Goal: Transaction & Acquisition: Purchase product/service

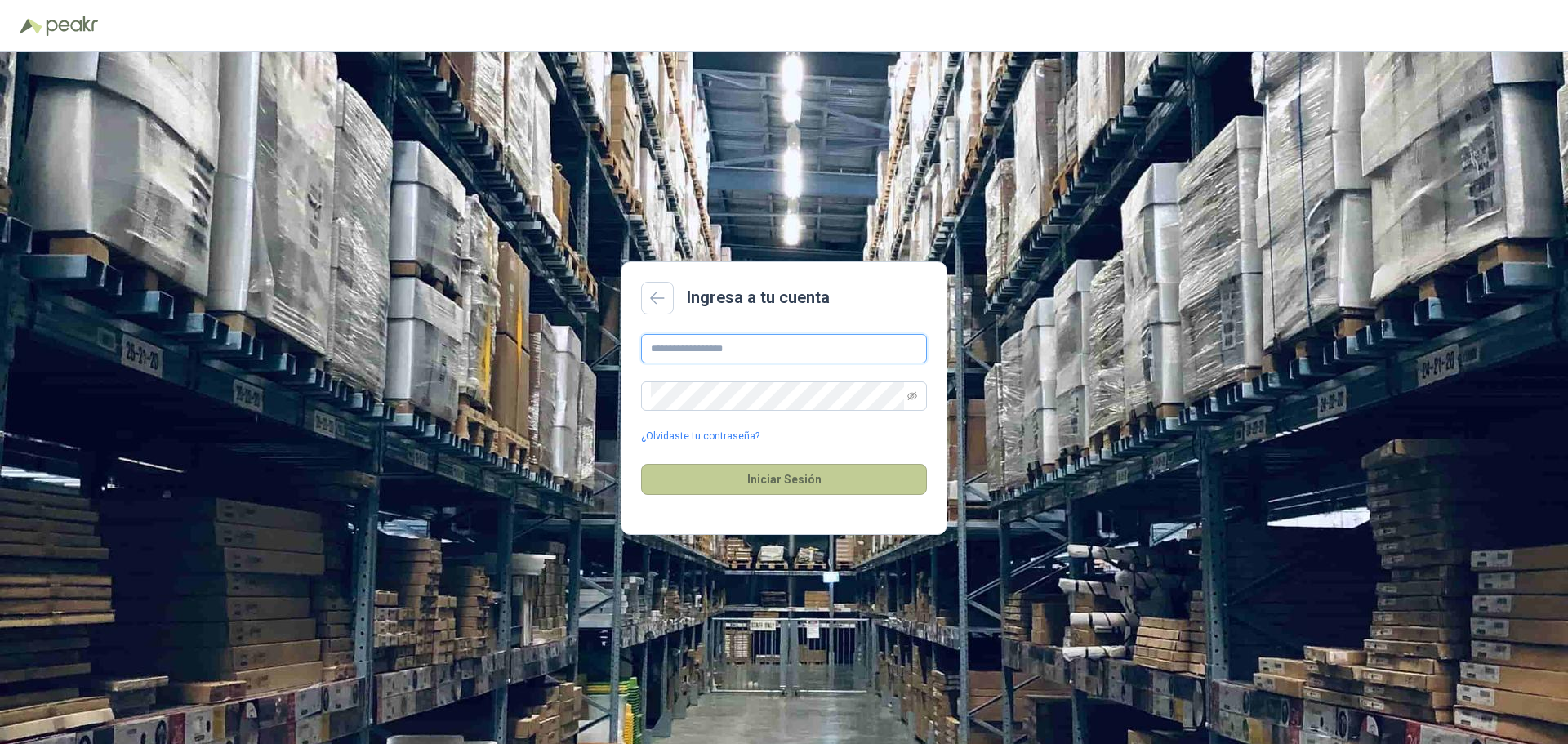
type input "**********"
click at [804, 491] on button "Iniciar Sesión" at bounding box center [783, 479] width 286 height 31
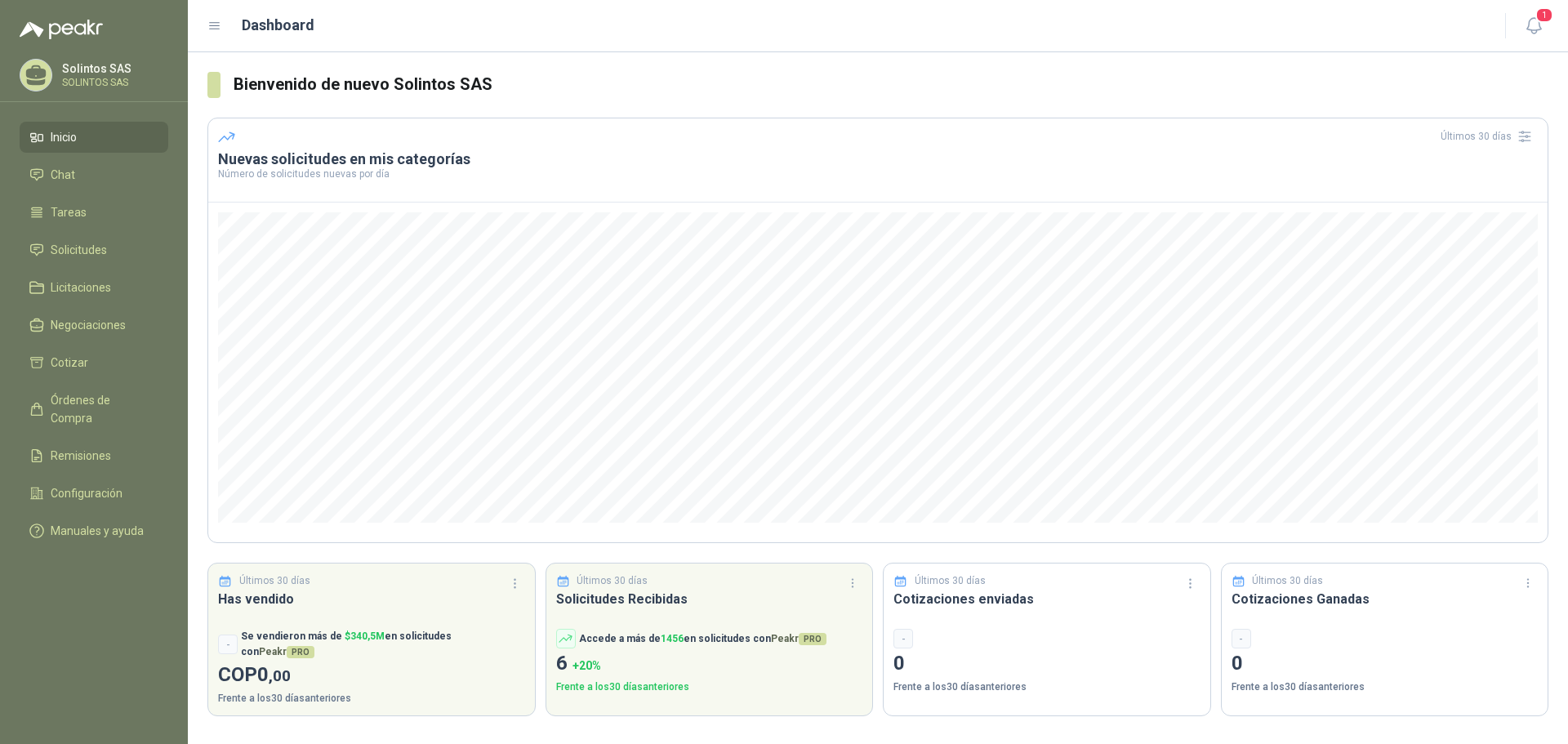
click at [93, 75] on p "Solintos SAS" at bounding box center [113, 69] width 102 height 11
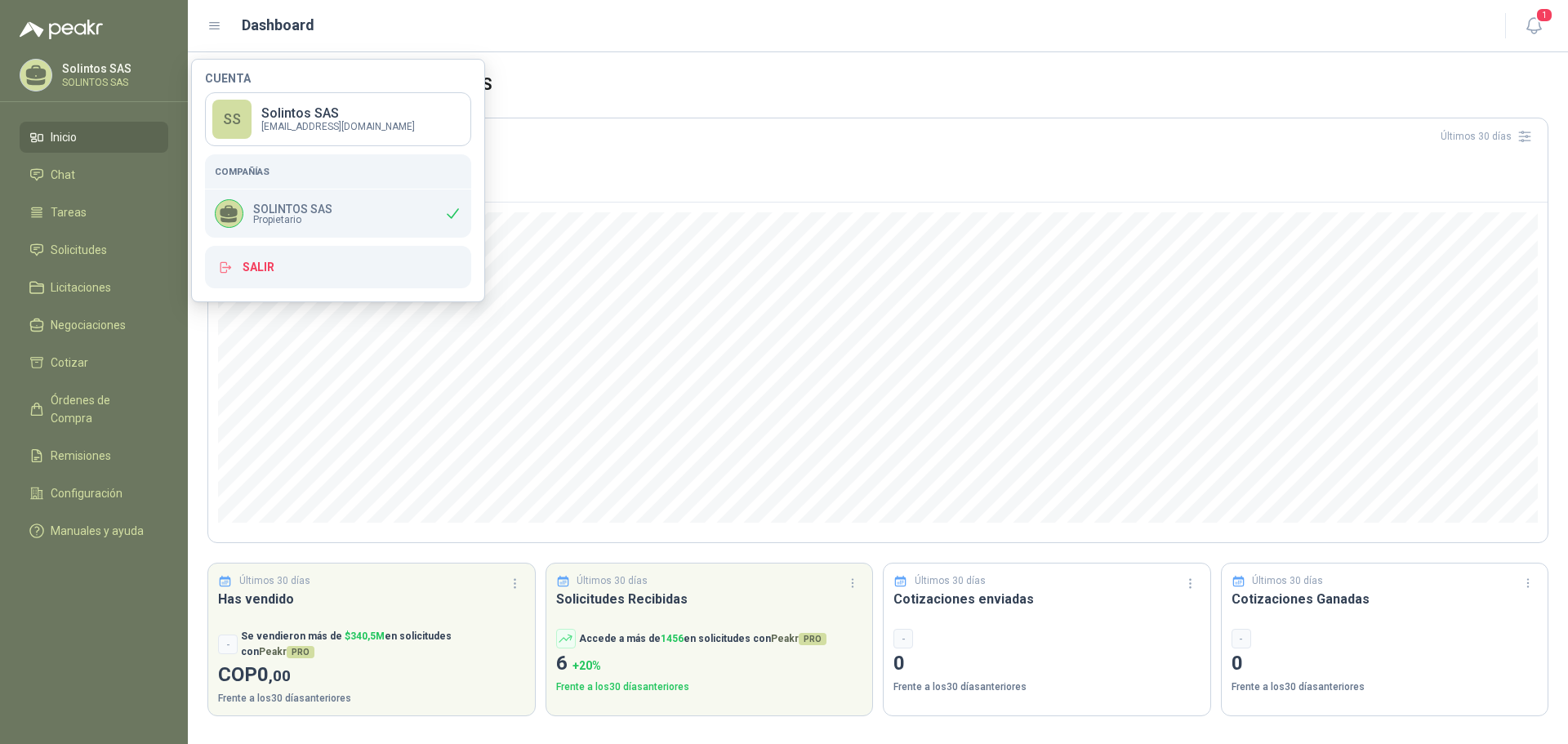
click at [369, 24] on div "Dashboard" at bounding box center [846, 26] width 1278 height 23
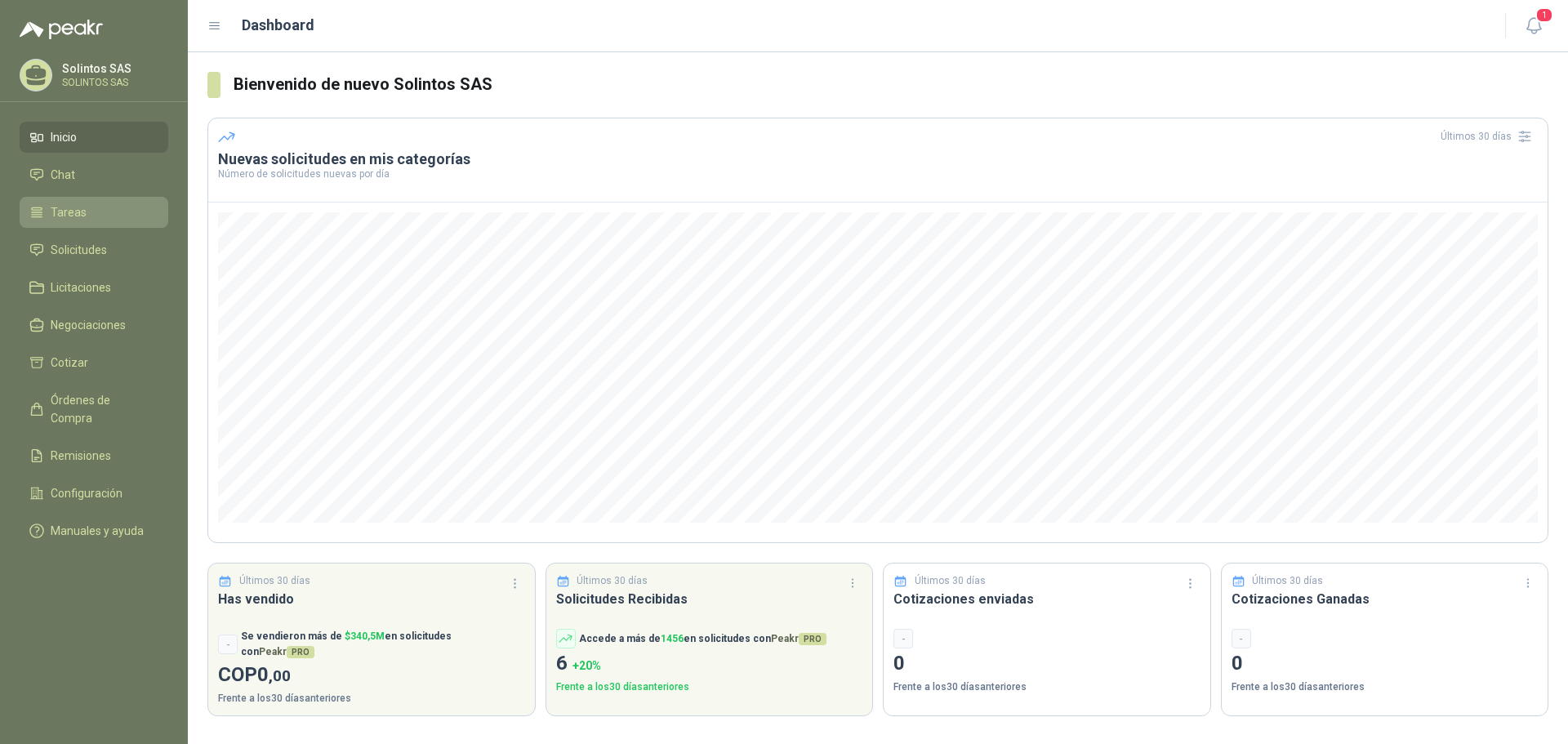
click at [62, 205] on span "Tareas" at bounding box center [69, 212] width 36 height 18
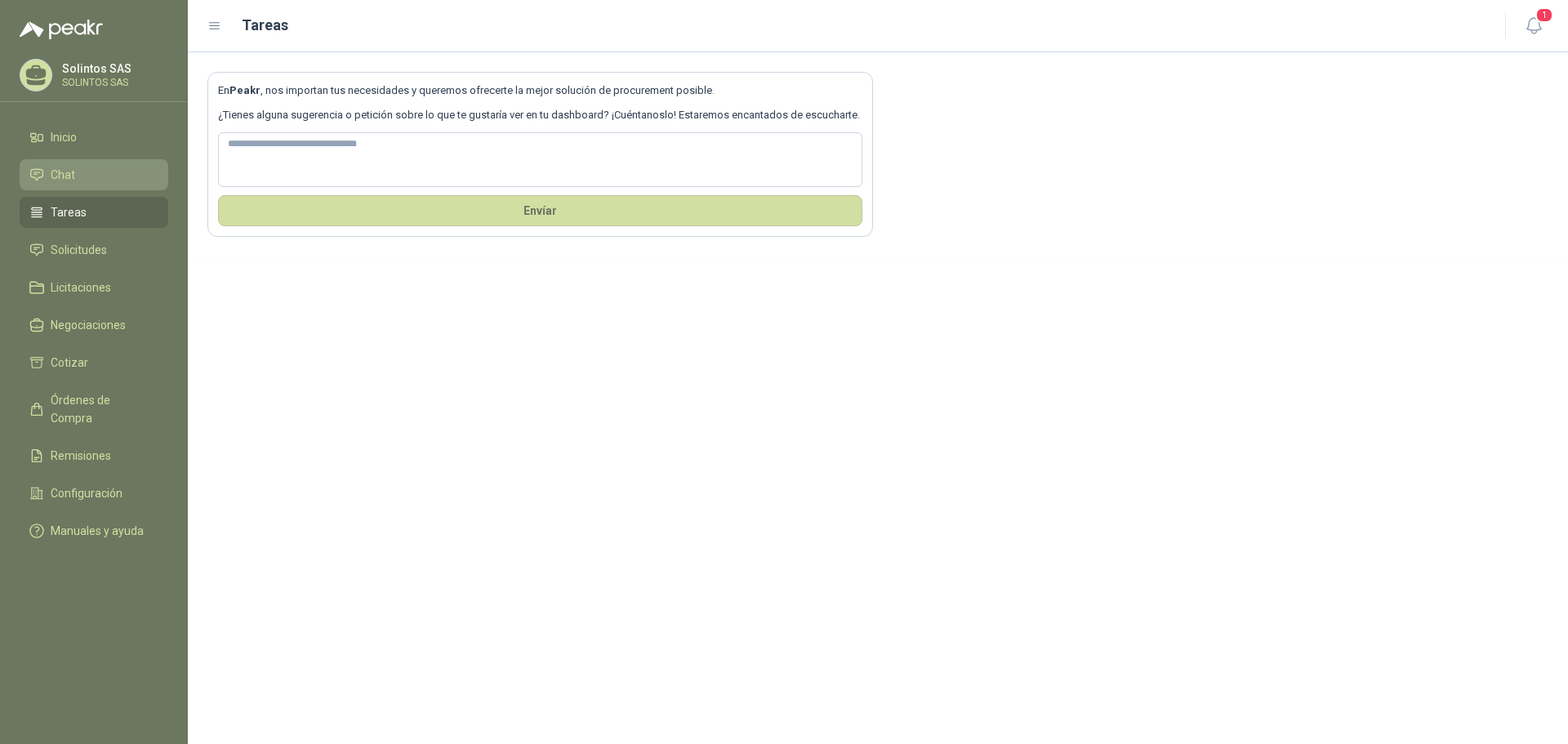
click at [76, 180] on li "Chat" at bounding box center [93, 175] width 129 height 18
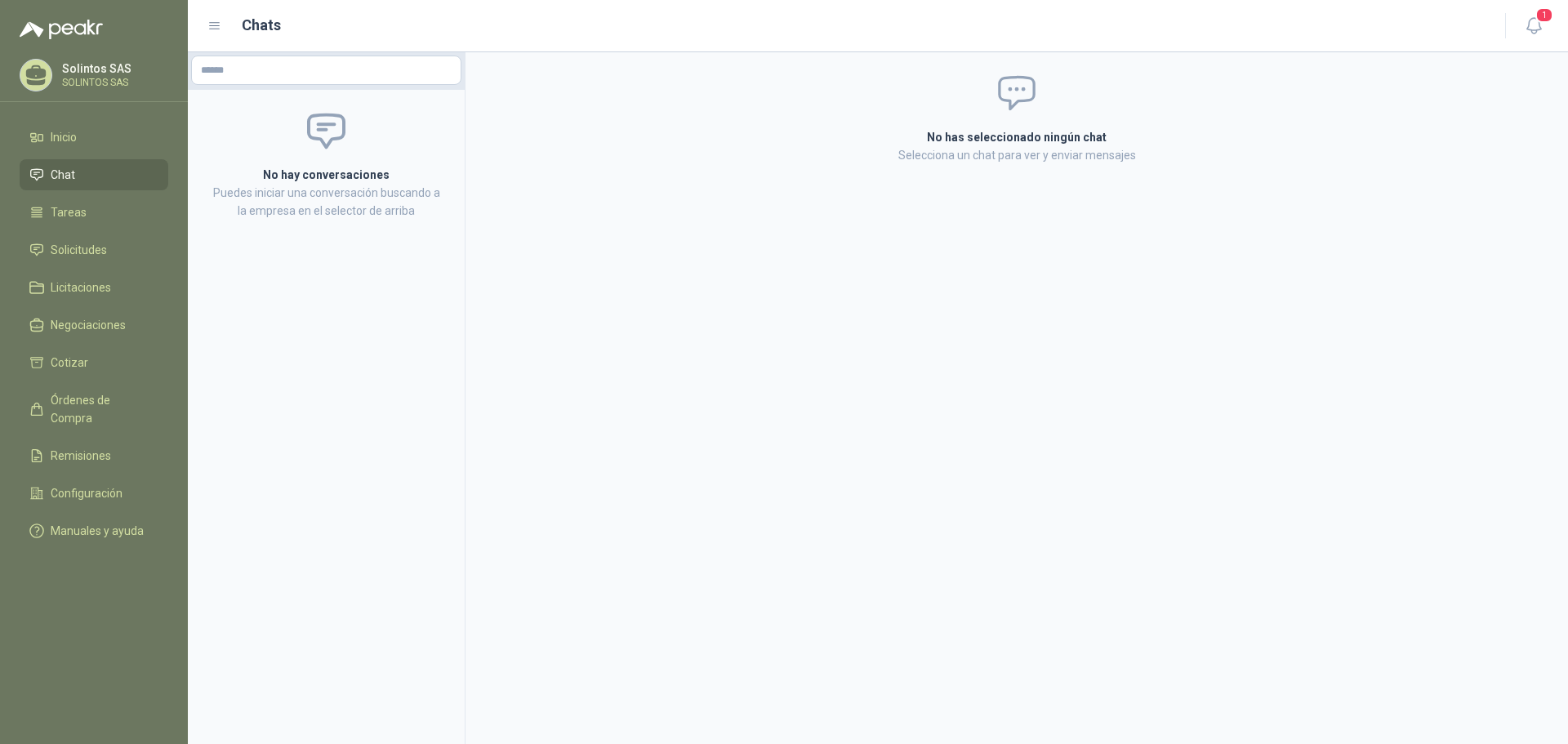
click at [88, 228] on ul "Inicio Chat Tareas Solicitudes Licitaciones Negociaciones Cotizar Órdenes de Co…" at bounding box center [94, 337] width 188 height 432
click at [122, 142] on li "Inicio" at bounding box center [93, 137] width 129 height 18
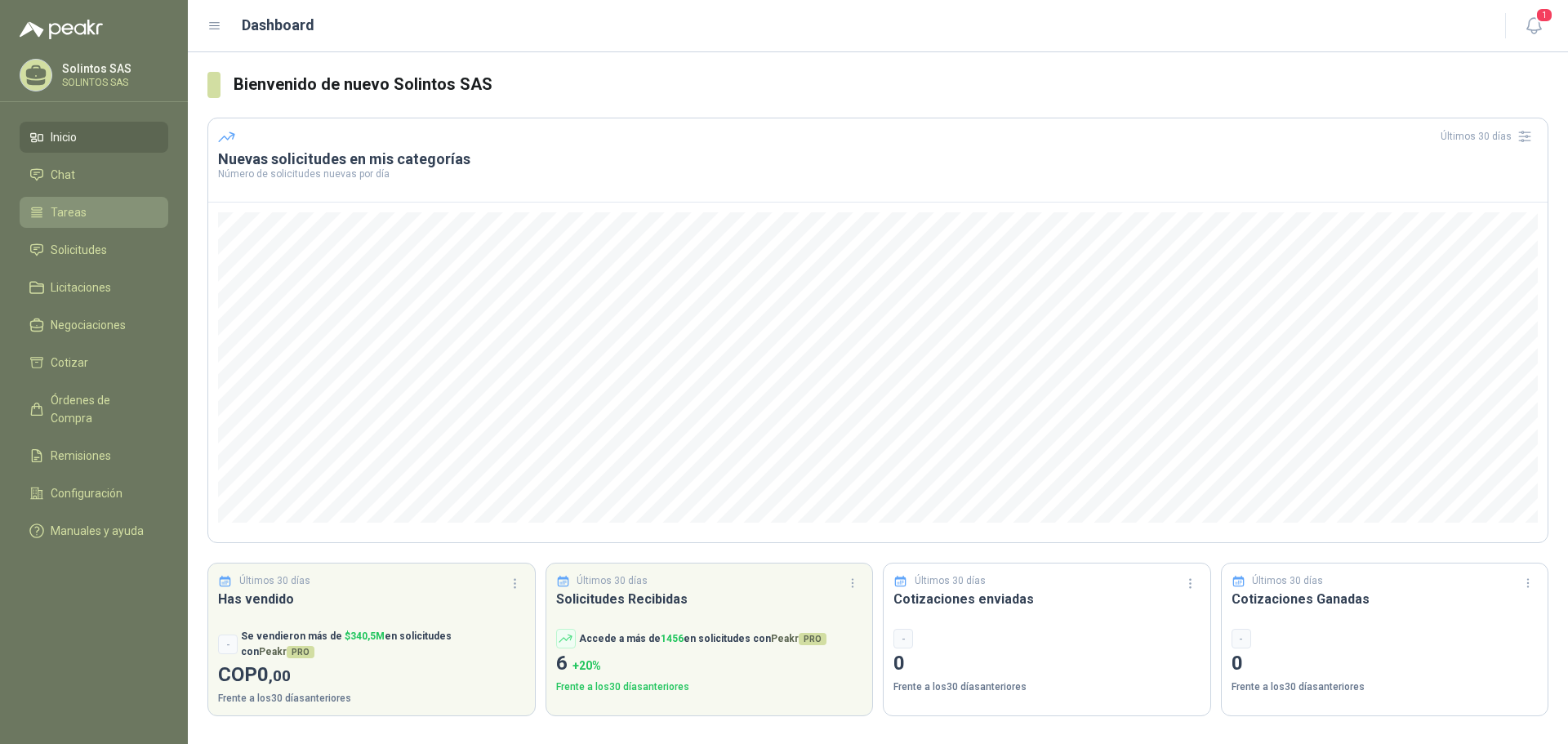
click at [87, 214] on li "Tareas" at bounding box center [93, 212] width 129 height 18
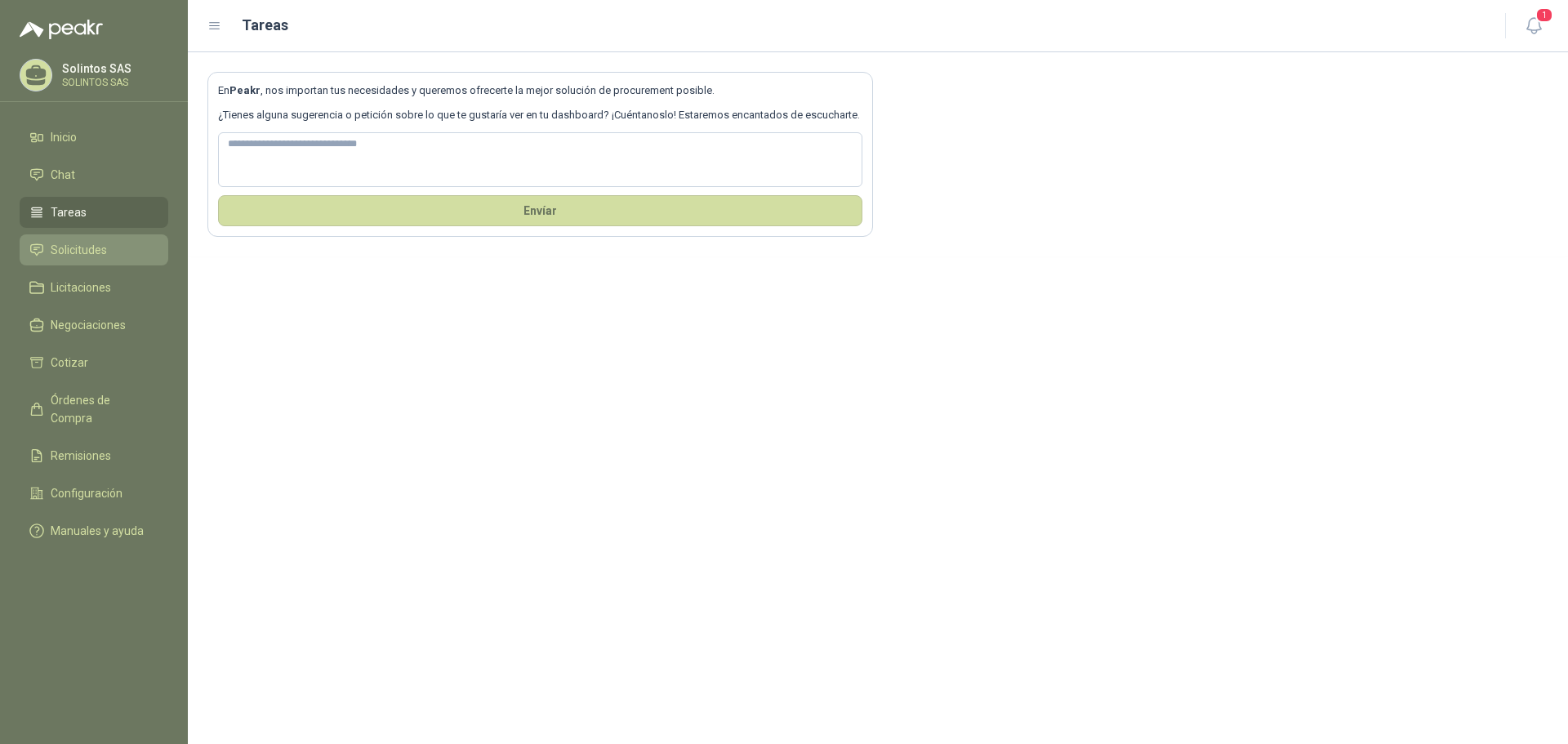
click at [69, 253] on span "Solicitudes" at bounding box center [79, 250] width 56 height 18
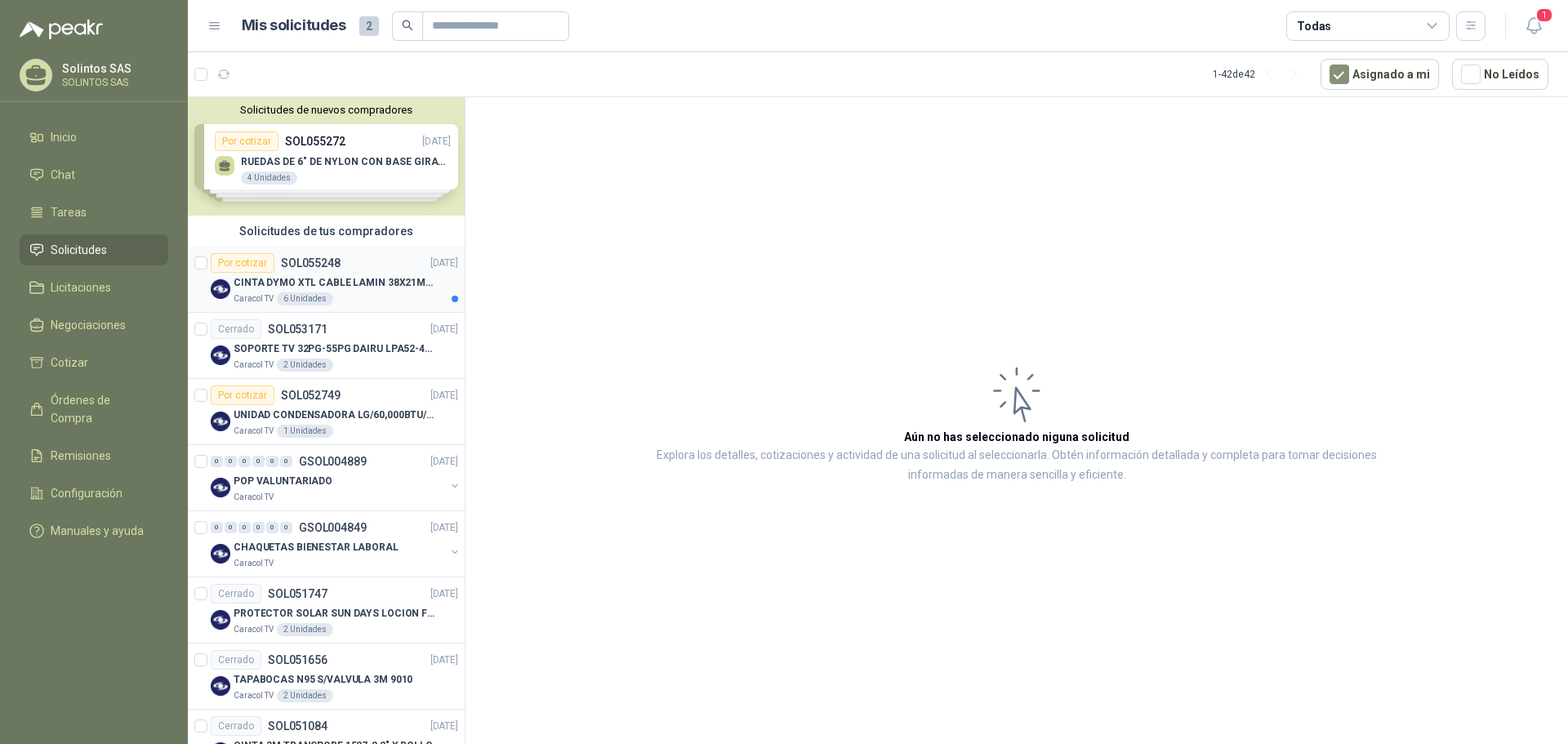
click at [346, 282] on p "CINTA DYMO XTL CABLE LAMIN 38X21MMBLANCO" at bounding box center [335, 283] width 203 height 16
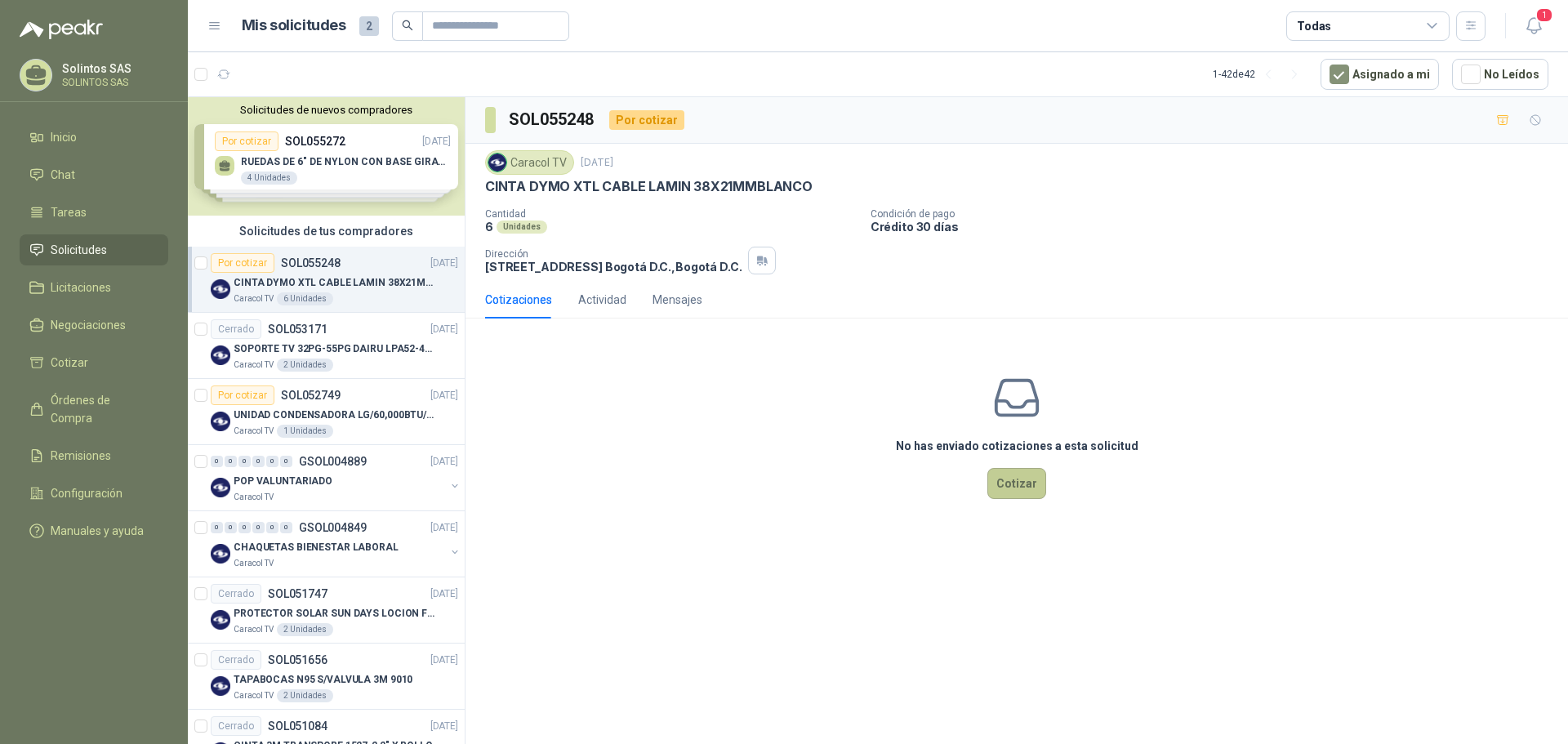
click at [1020, 488] on button "Cotizar" at bounding box center [1016, 483] width 59 height 31
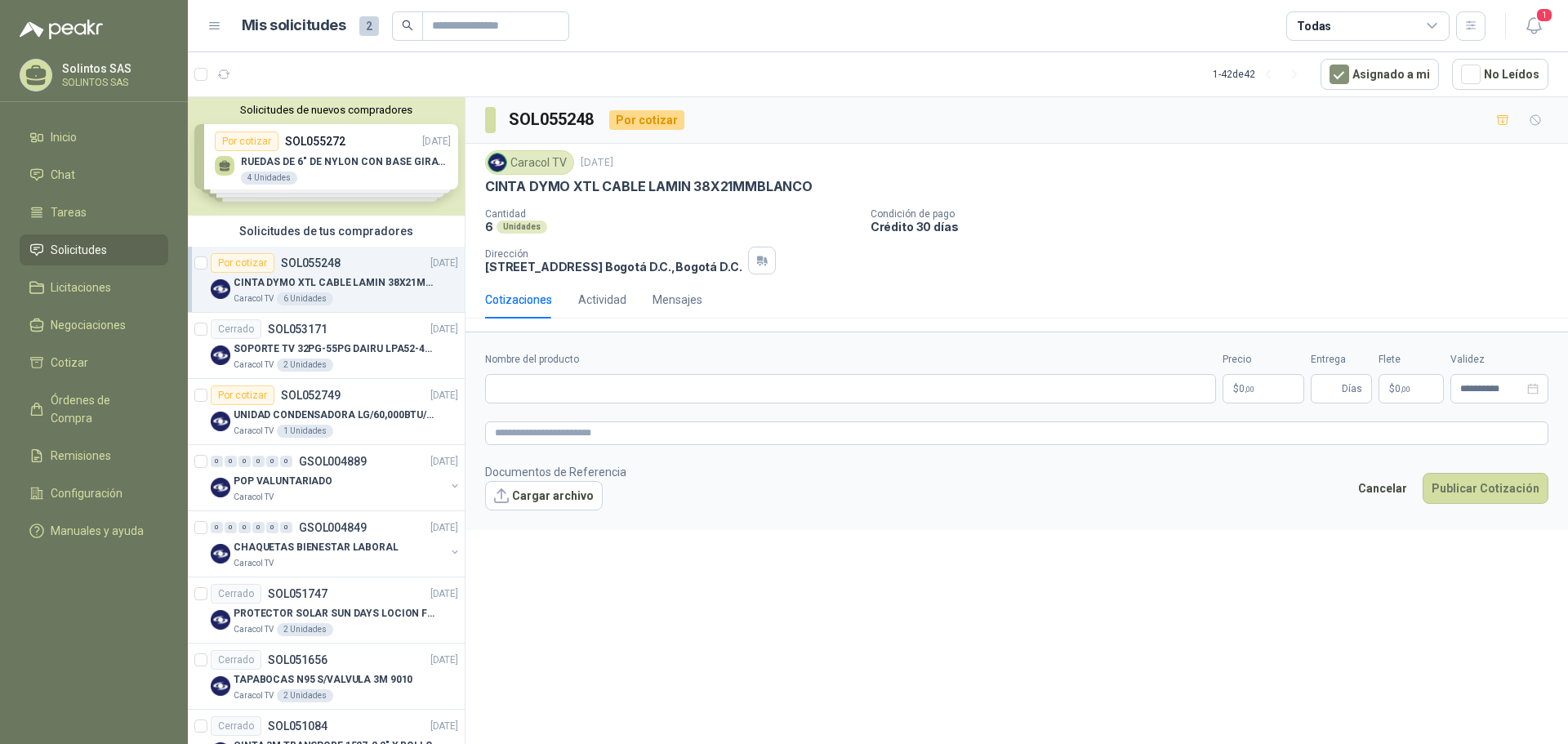
click at [374, 168] on div "Solicitudes de nuevos compradores Por cotizar SOL055272 [DATE] RUEDAS DE 6" DE …" at bounding box center [326, 157] width 277 height 119
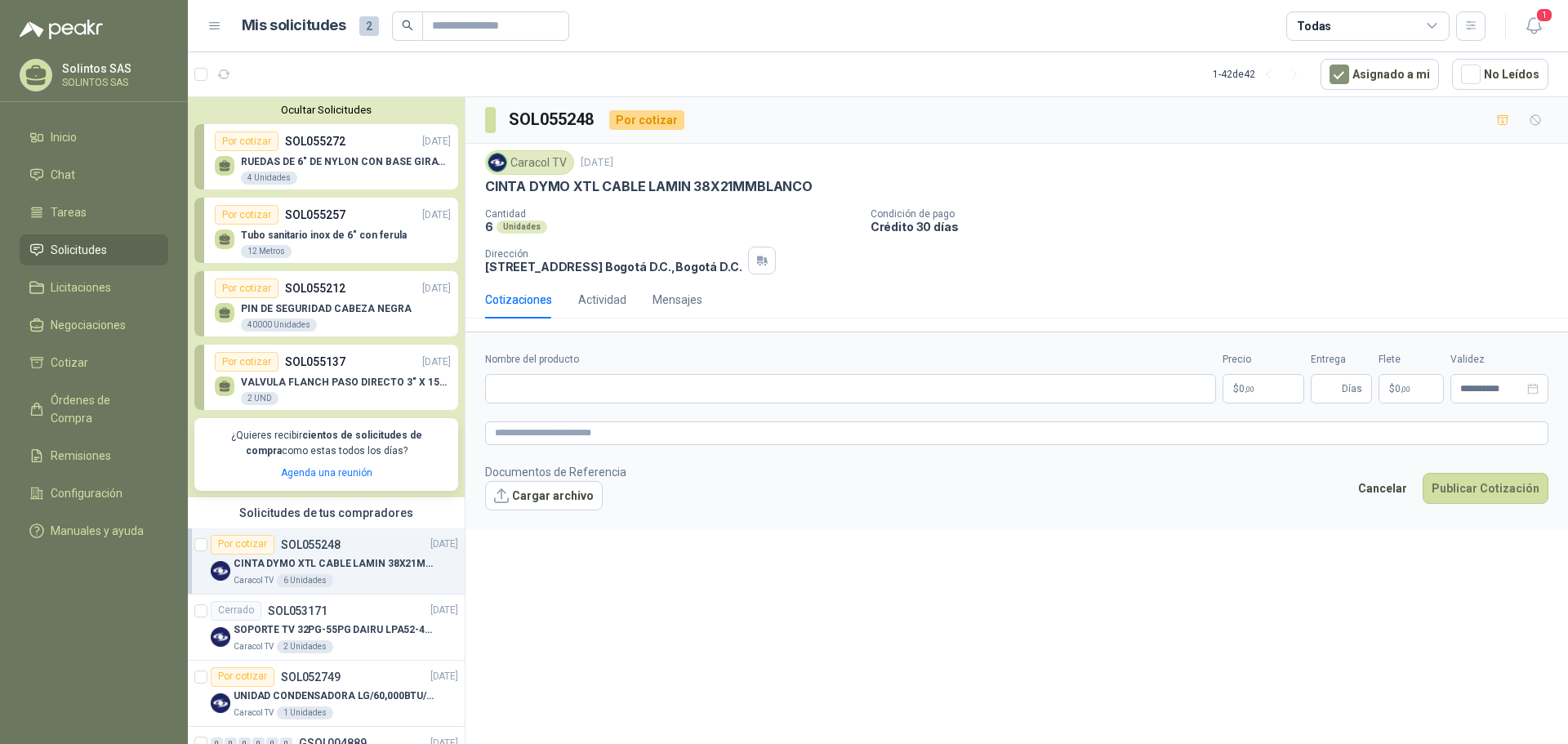
click at [367, 110] on button "Ocultar Solicitudes" at bounding box center [326, 110] width 264 height 12
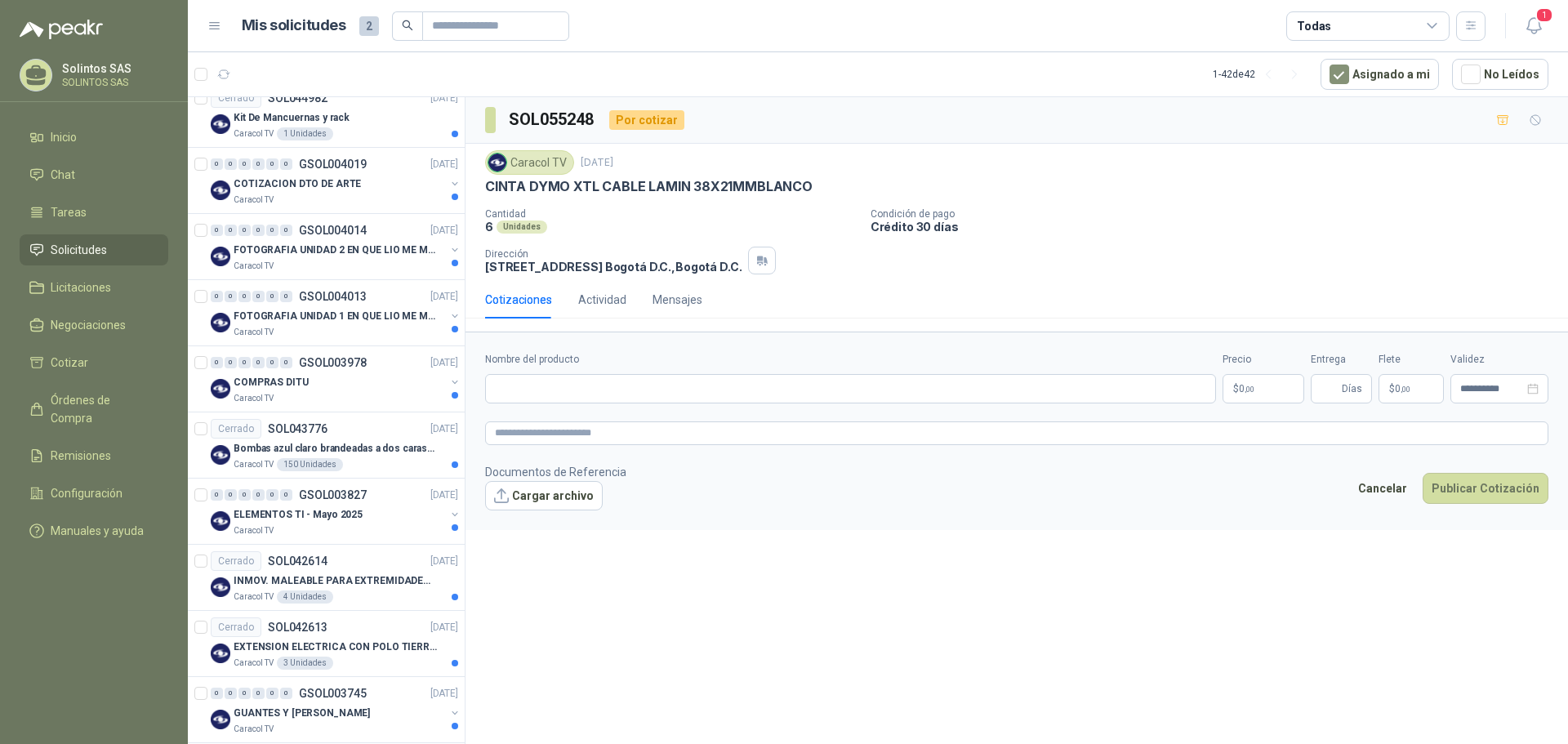
scroll to position [1282, 0]
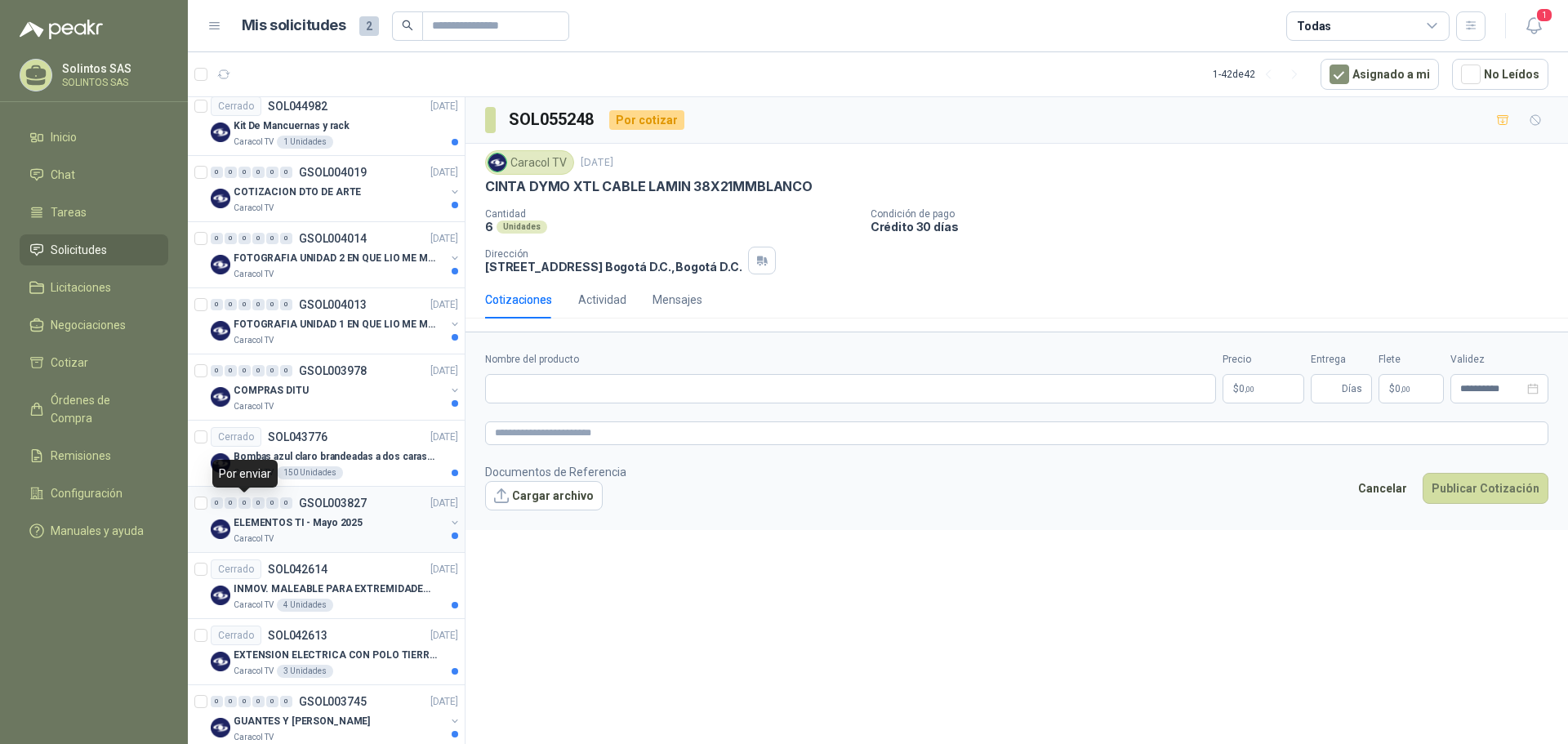
click at [248, 503] on div "0" at bounding box center [244, 503] width 12 height 11
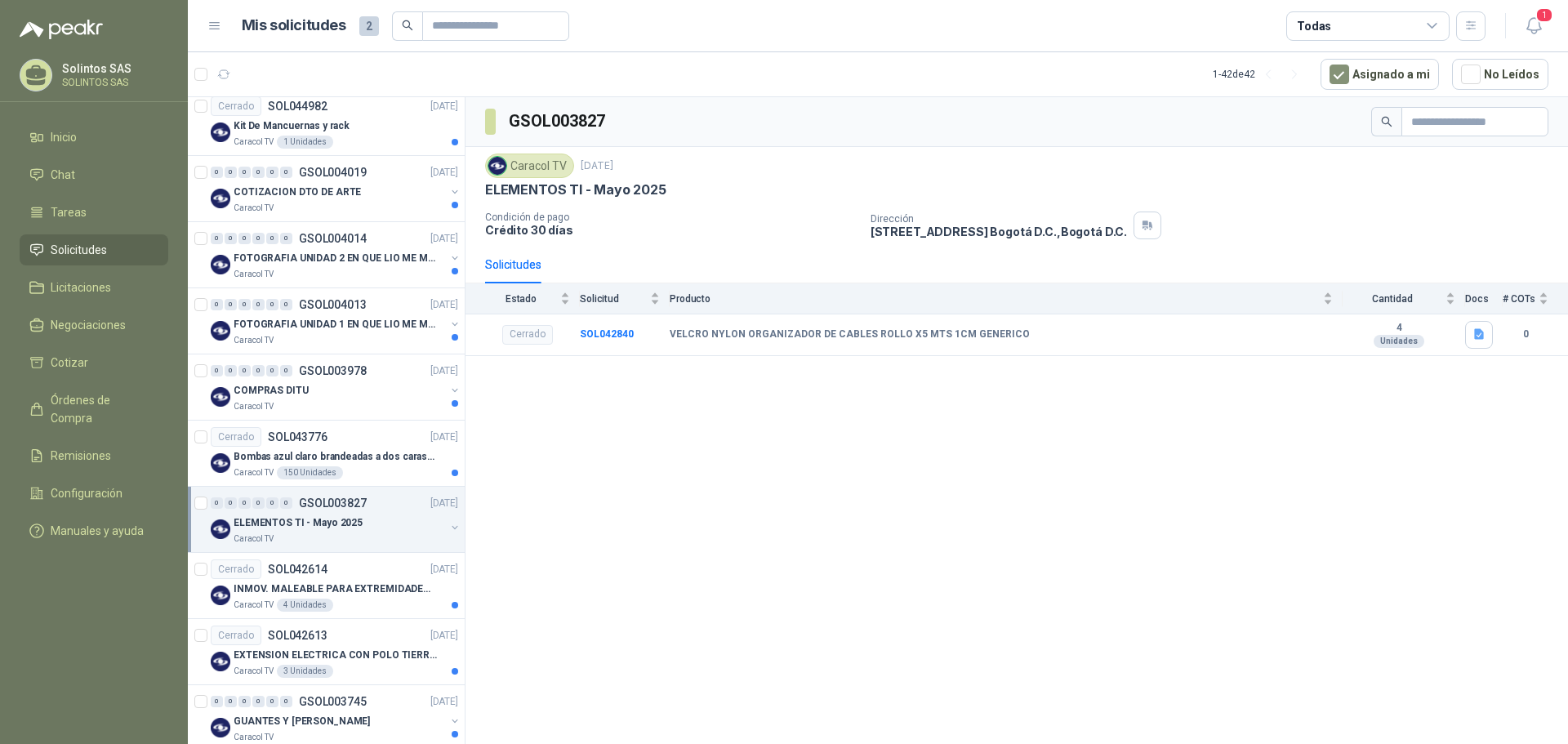
click at [448, 524] on button "button" at bounding box center [454, 528] width 13 height 13
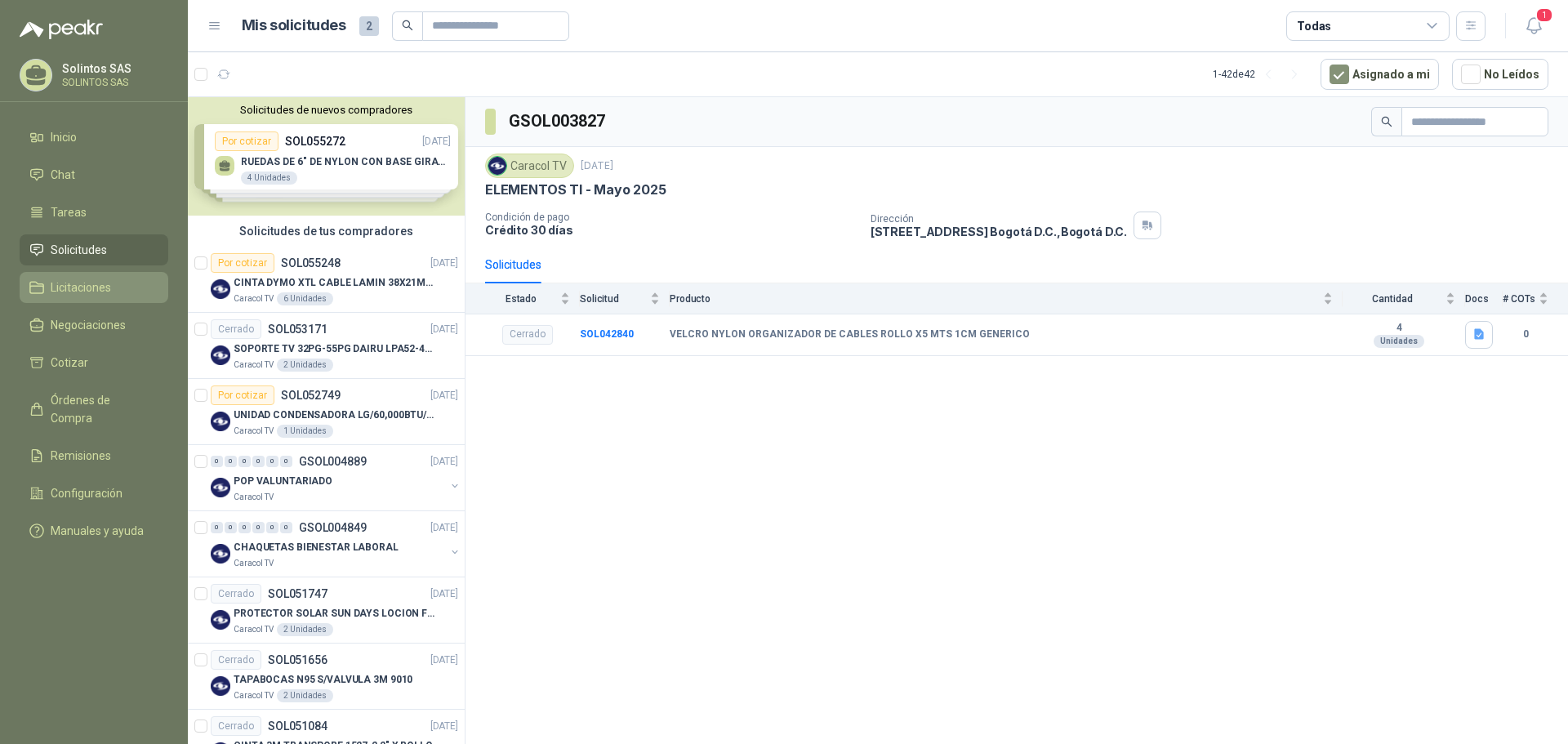
click at [104, 284] on span "Licitaciones" at bounding box center [81, 288] width 61 height 18
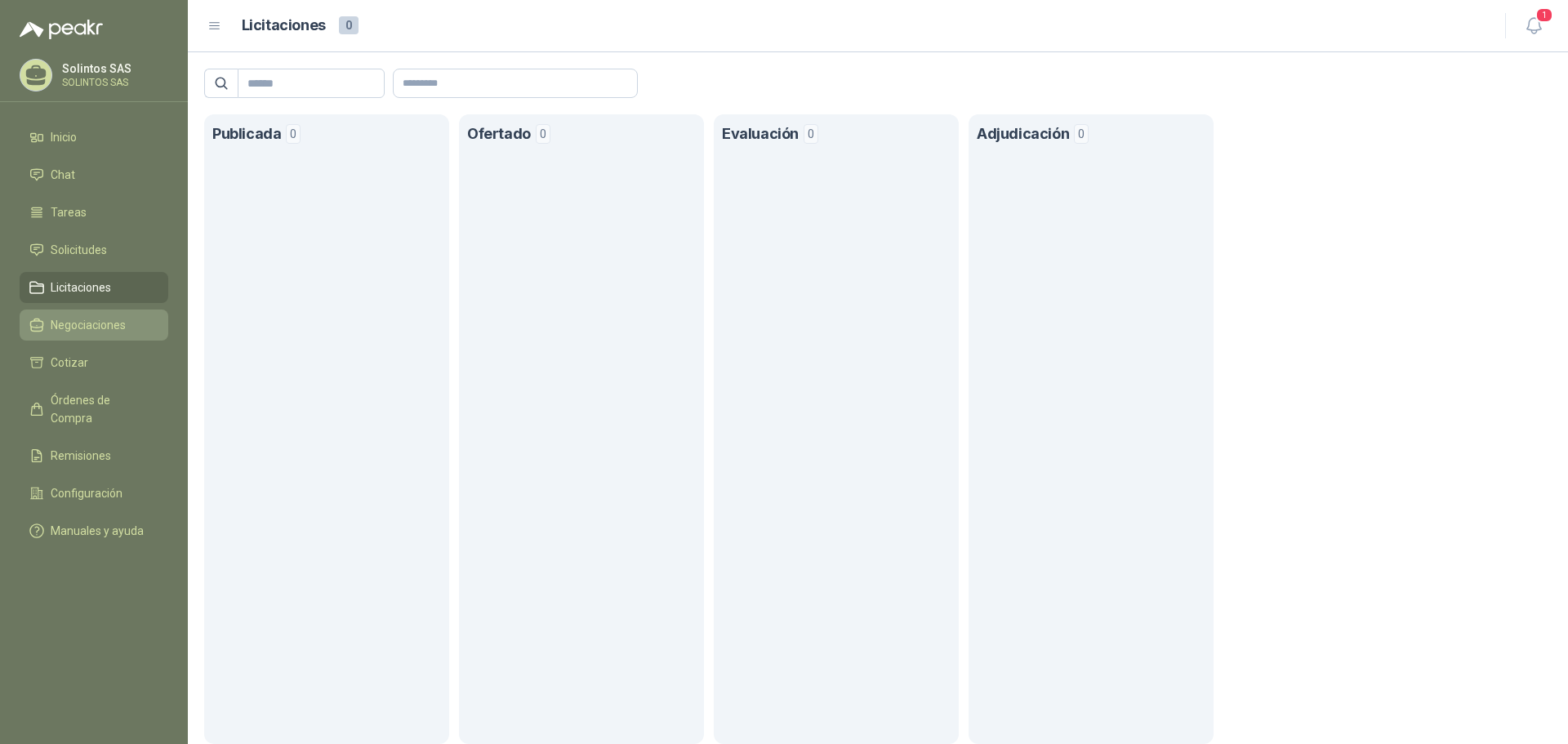
click at [78, 320] on span "Negociaciones" at bounding box center [88, 325] width 75 height 18
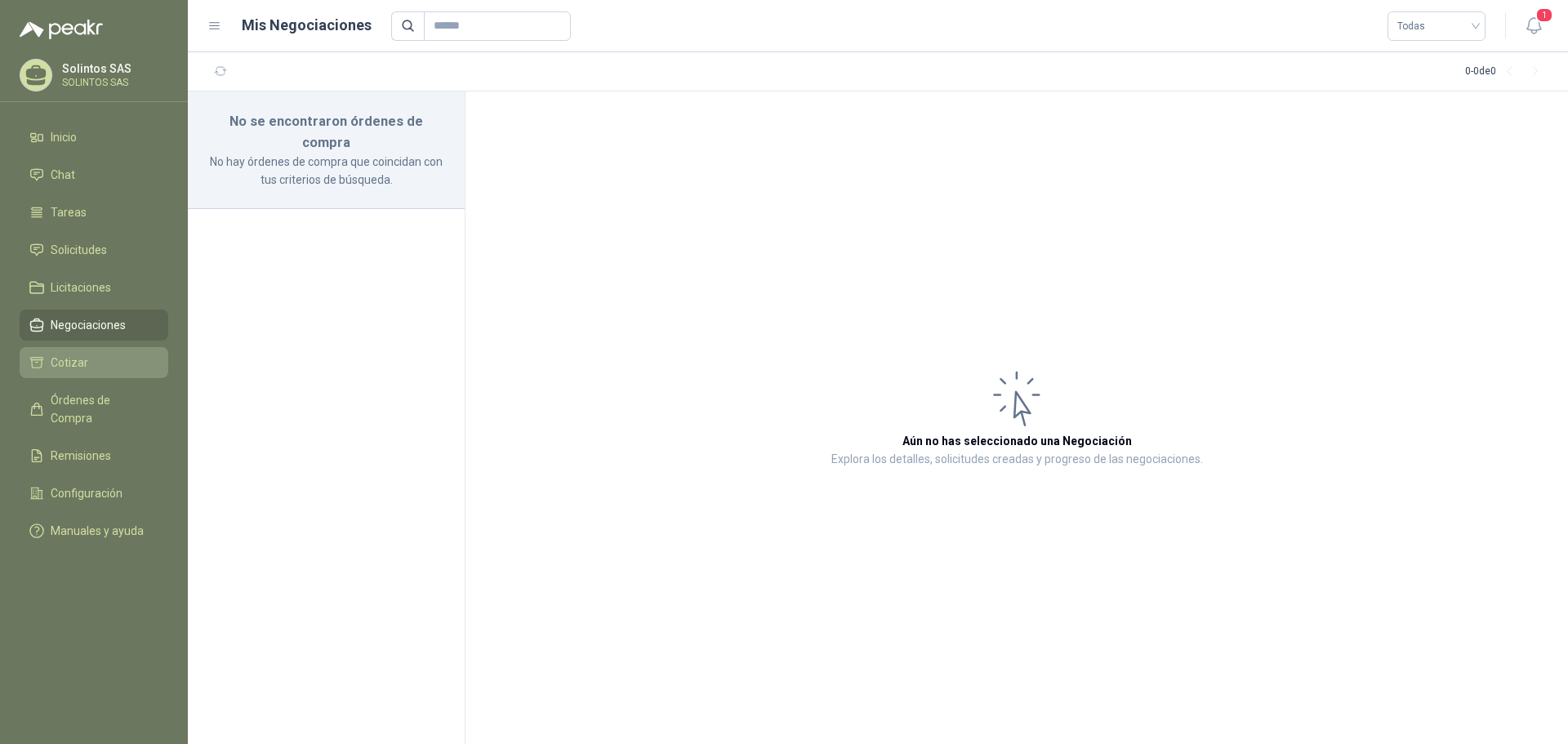
click at [75, 363] on span "Cotizar" at bounding box center [69, 362] width 38 height 18
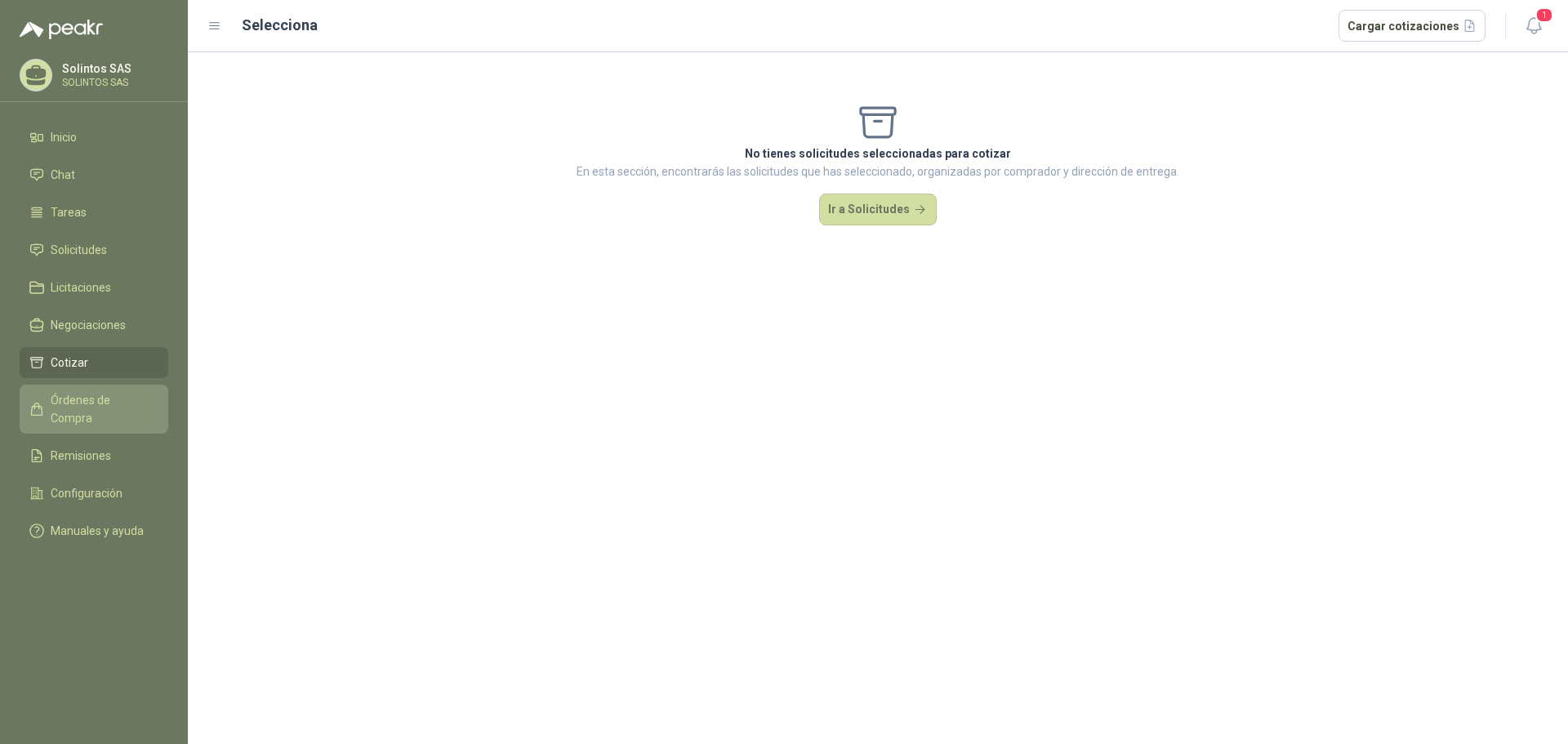
click at [75, 389] on link "Órdenes de Compra" at bounding box center [93, 410] width 149 height 49
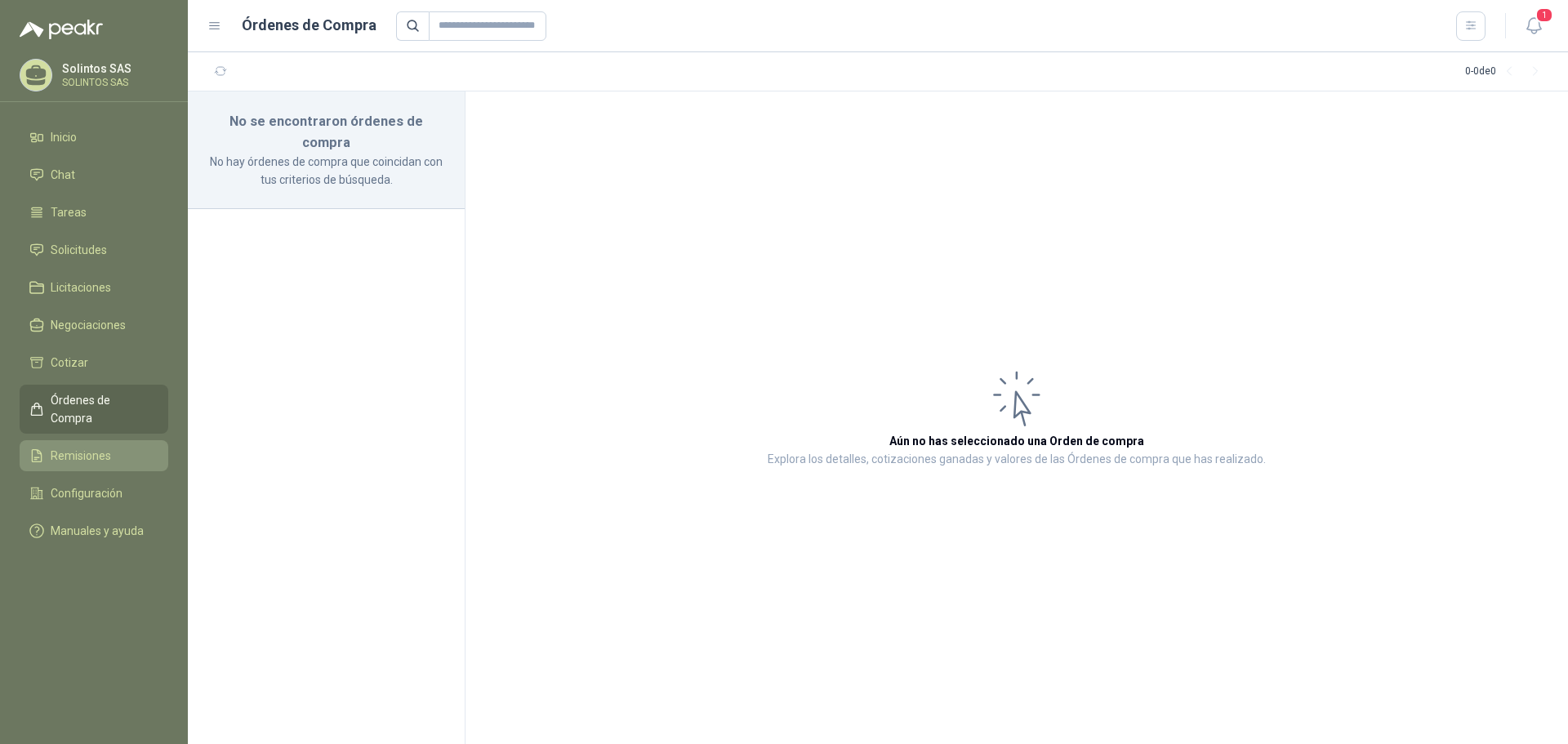
click at [69, 447] on span "Remisiones" at bounding box center [81, 456] width 61 height 18
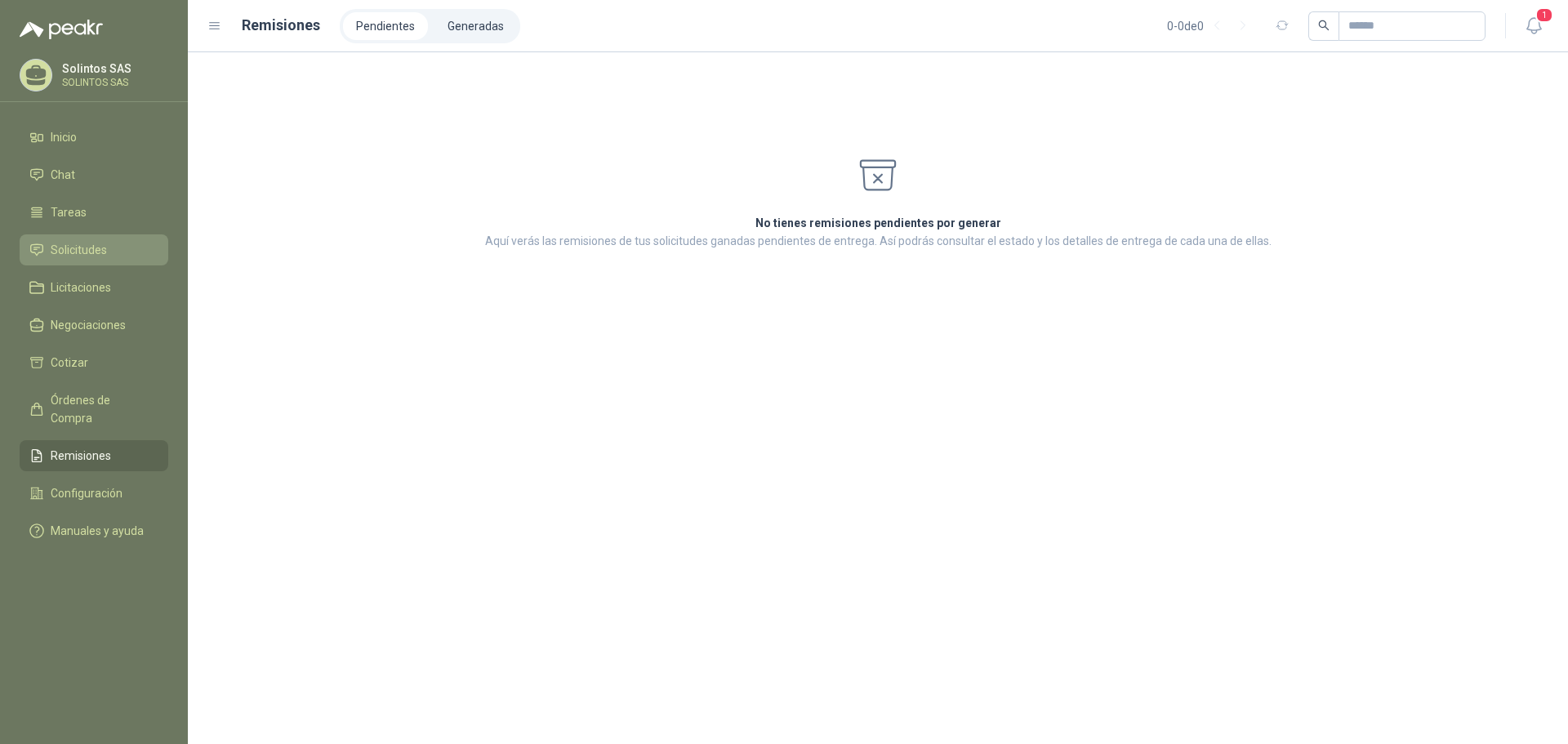
click at [48, 241] on li "Solicitudes" at bounding box center [93, 250] width 129 height 18
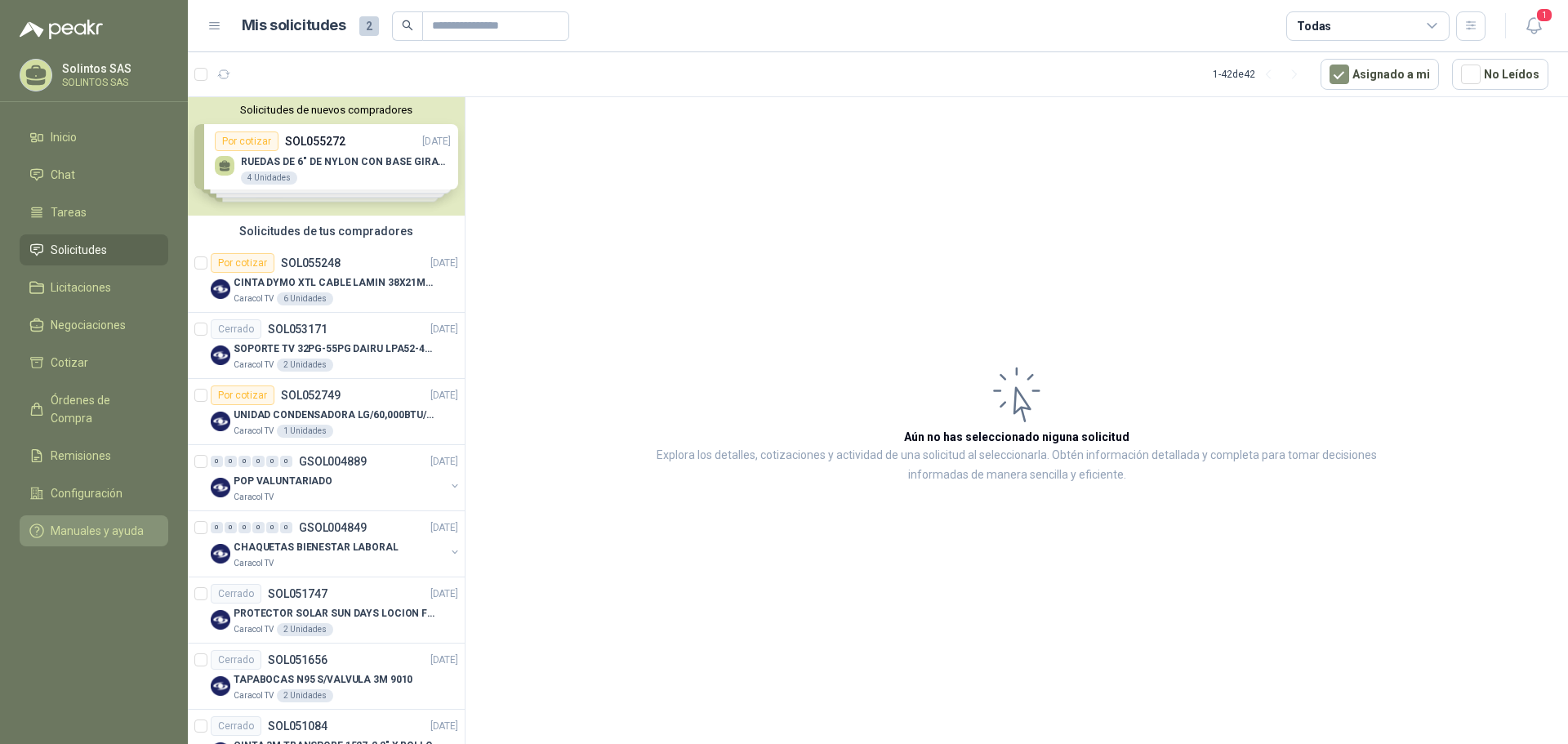
click at [105, 522] on span "Manuales y ayuda" at bounding box center [98, 531] width 93 height 18
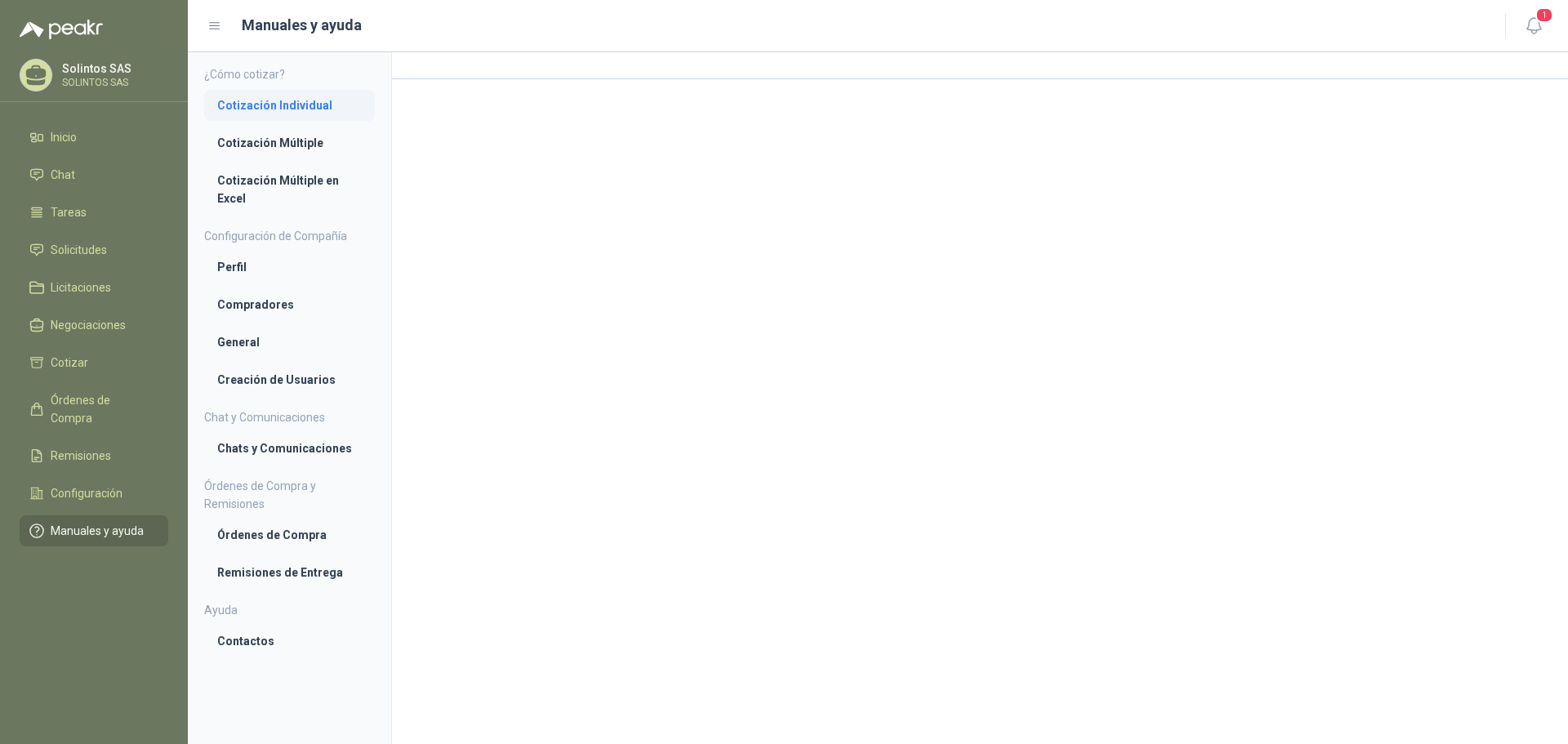
click at [285, 116] on link "Cotización Individual" at bounding box center [289, 105] width 171 height 31
click at [90, 485] on span "Configuración" at bounding box center [87, 493] width 72 height 18
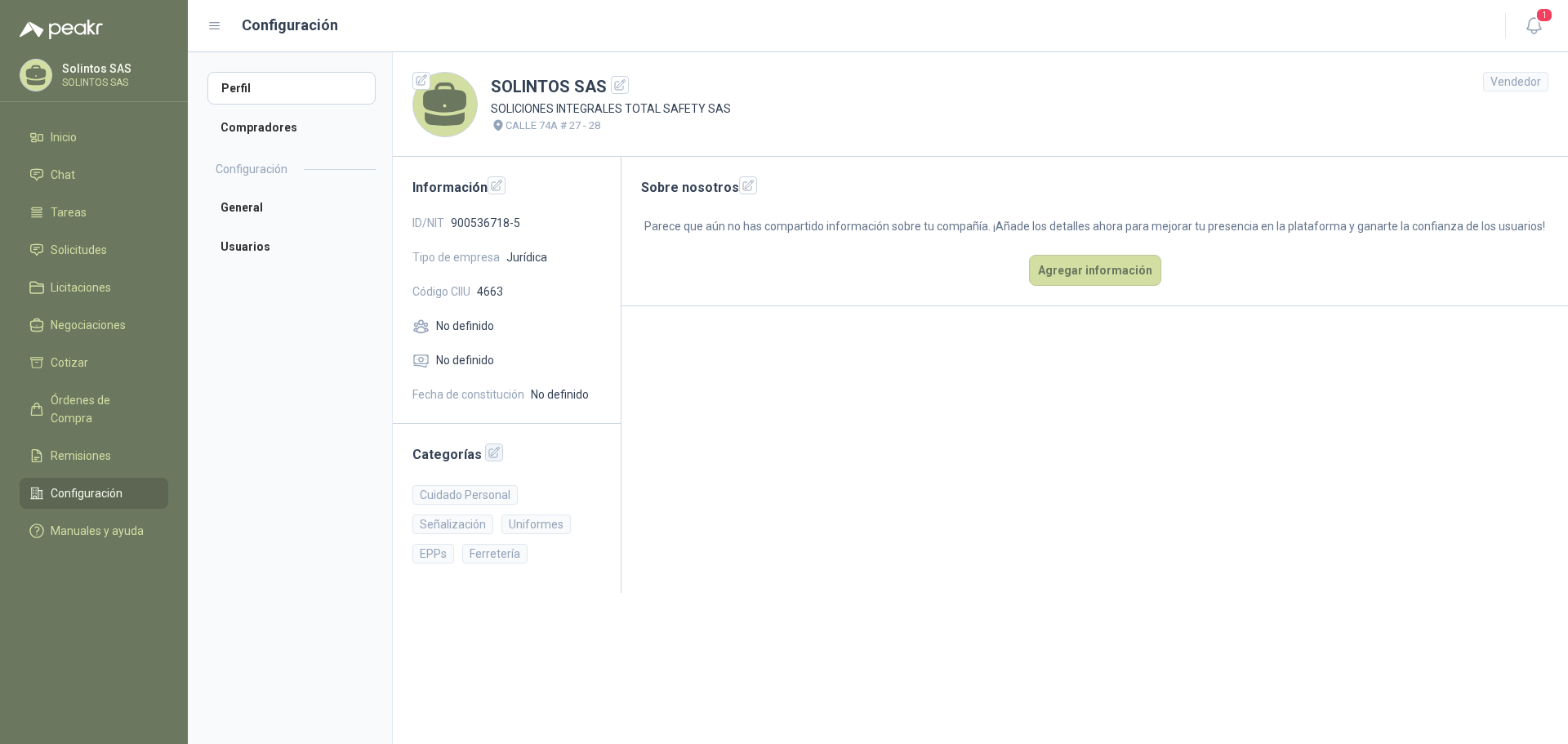
click at [489, 454] on icon "button" at bounding box center [495, 453] width 14 height 14
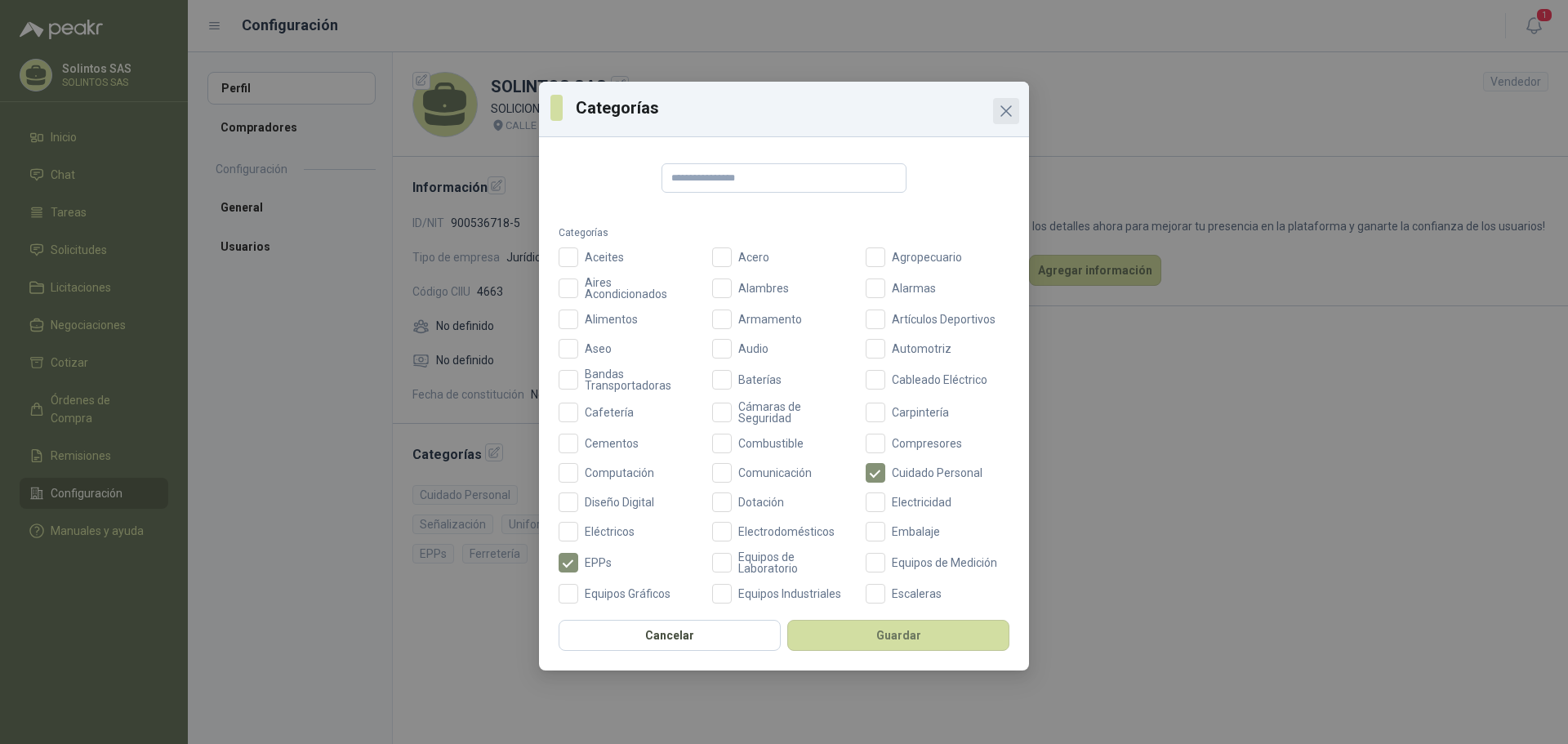
click at [1011, 113] on icon "Close" at bounding box center [1006, 111] width 19 height 19
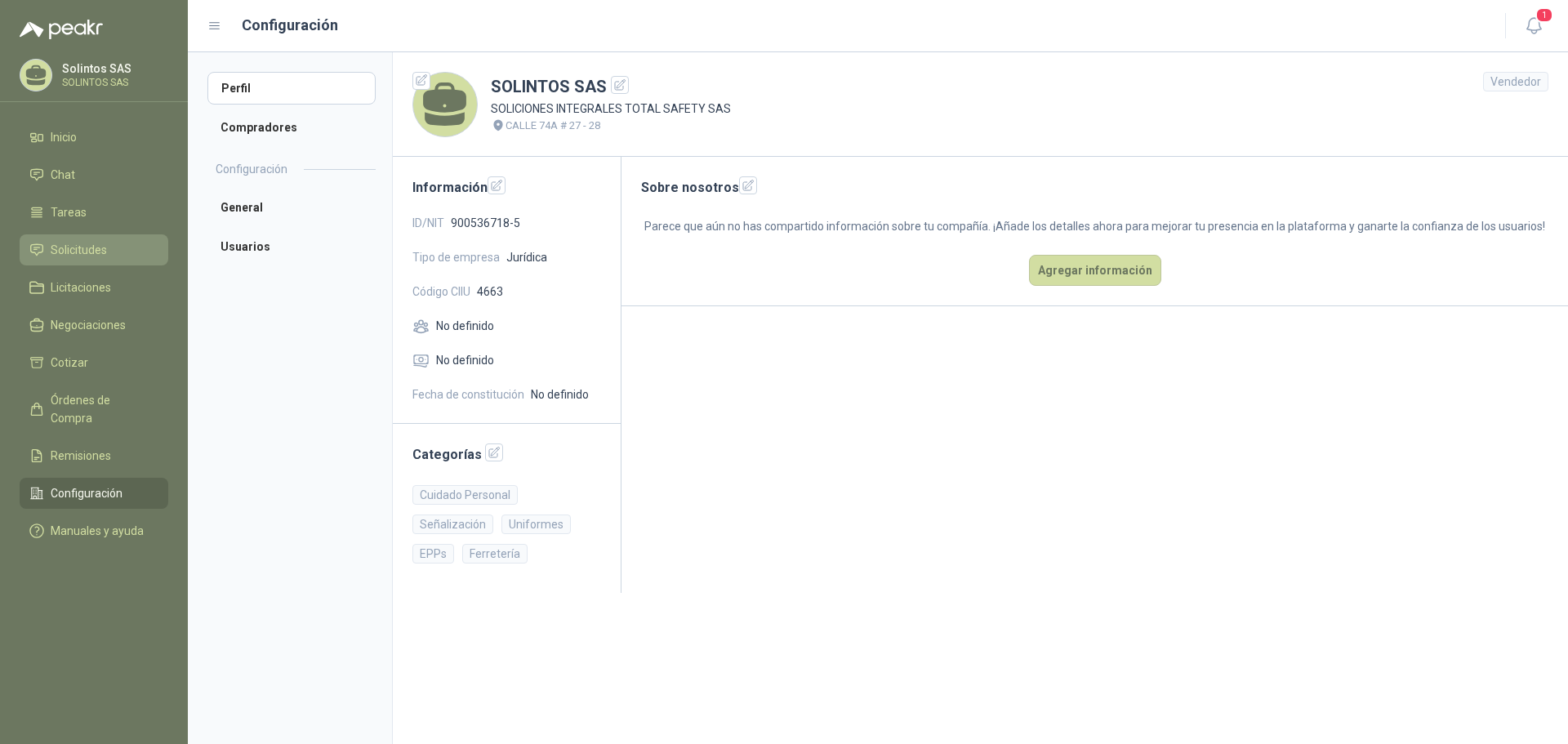
click at [75, 252] on span "Solicitudes" at bounding box center [79, 250] width 56 height 18
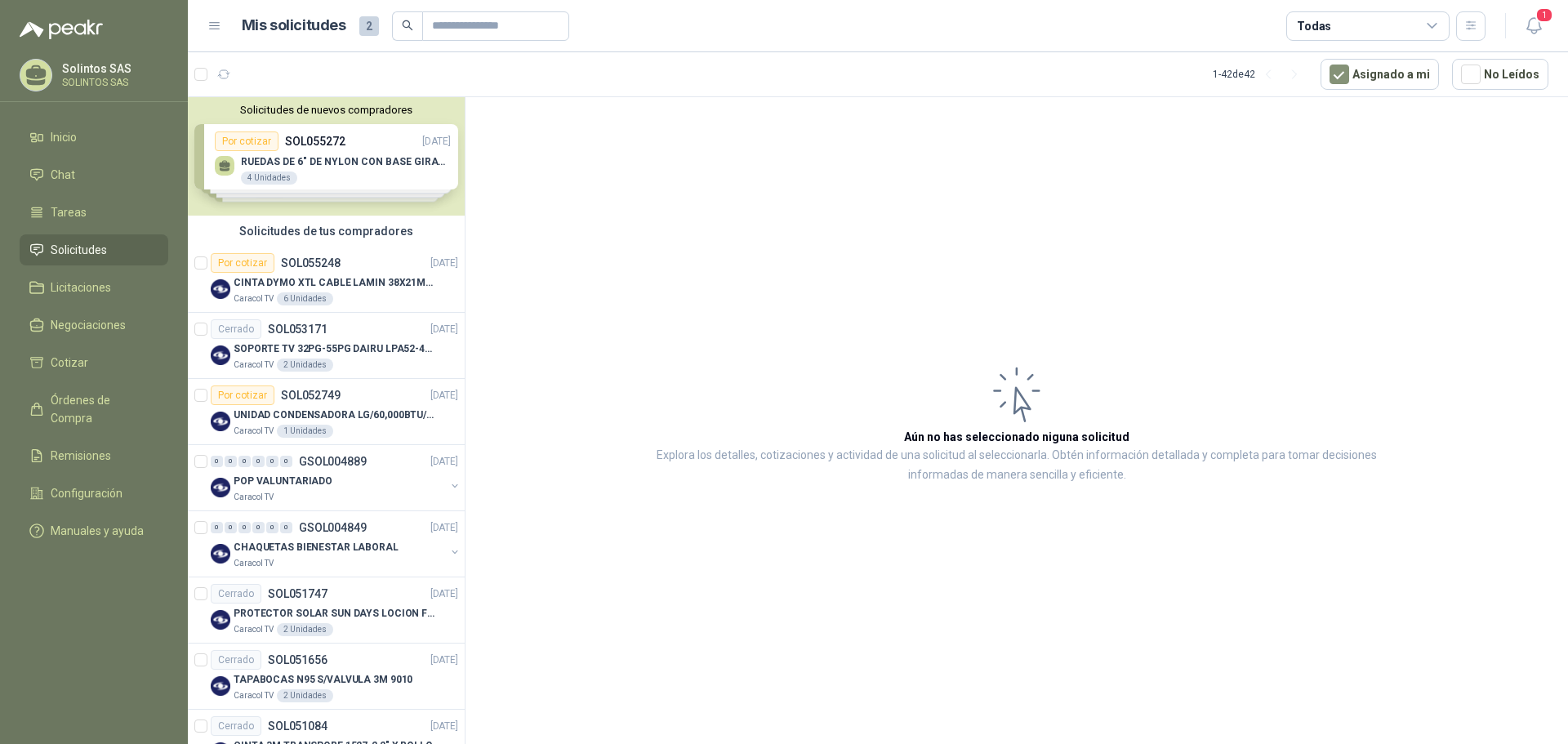
click at [302, 163] on div "Solicitudes de nuevos compradores Por cotizar SOL055272 [DATE] RUEDAS DE 6" DE …" at bounding box center [326, 157] width 277 height 119
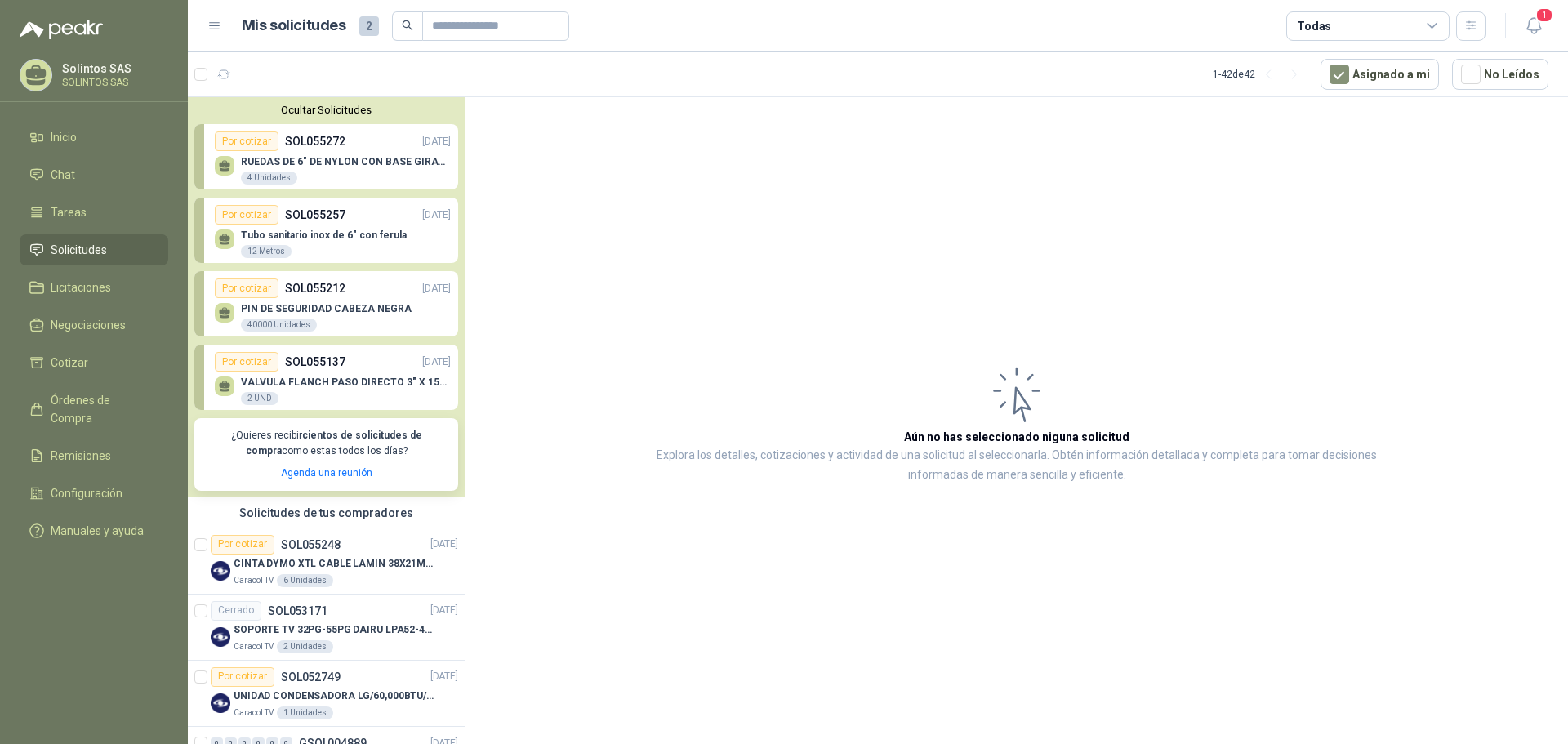
click at [367, 164] on p "RUEDAS DE 6" DE NYLON CON BASE GIRATORIA EN ACERO INOXIDABLE" at bounding box center [345, 161] width 210 height 11
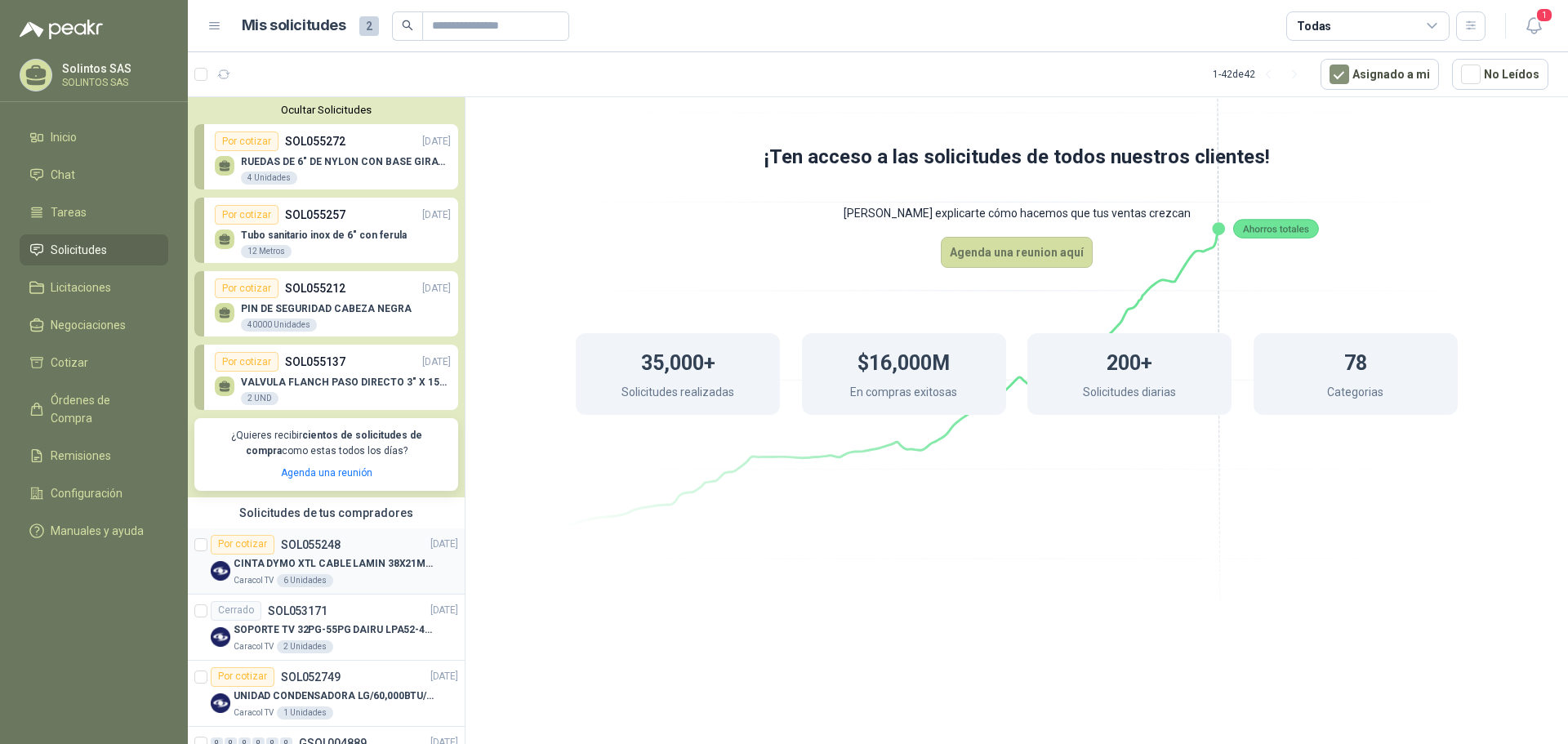
click at [329, 559] on p "CINTA DYMO XTL CABLE LAMIN 38X21MMBLANCO" at bounding box center [335, 565] width 203 height 16
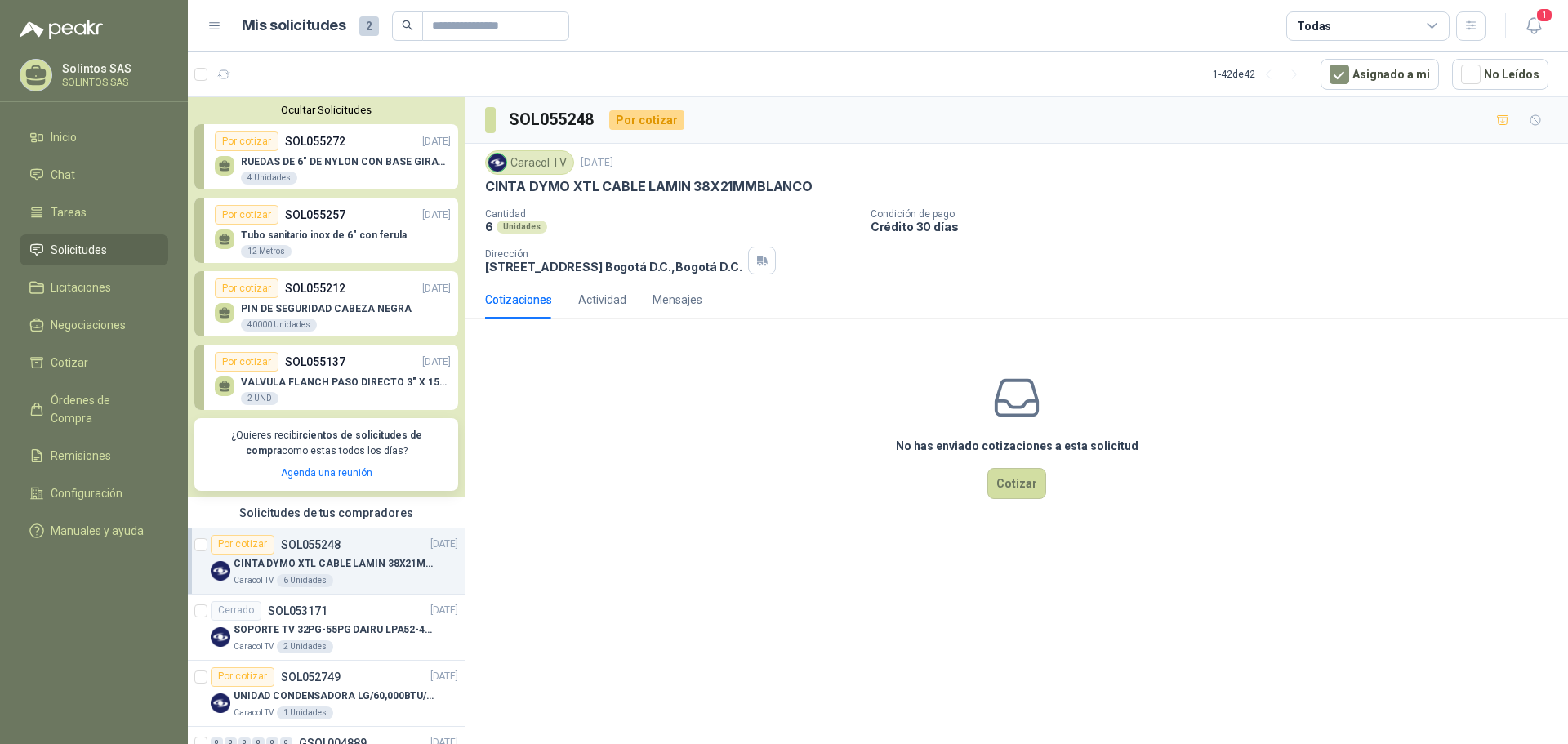
click at [421, 164] on p "RUEDAS DE 6" DE NYLON CON BASE GIRATORIA EN ACERO INOXIDABLE" at bounding box center [345, 161] width 210 height 11
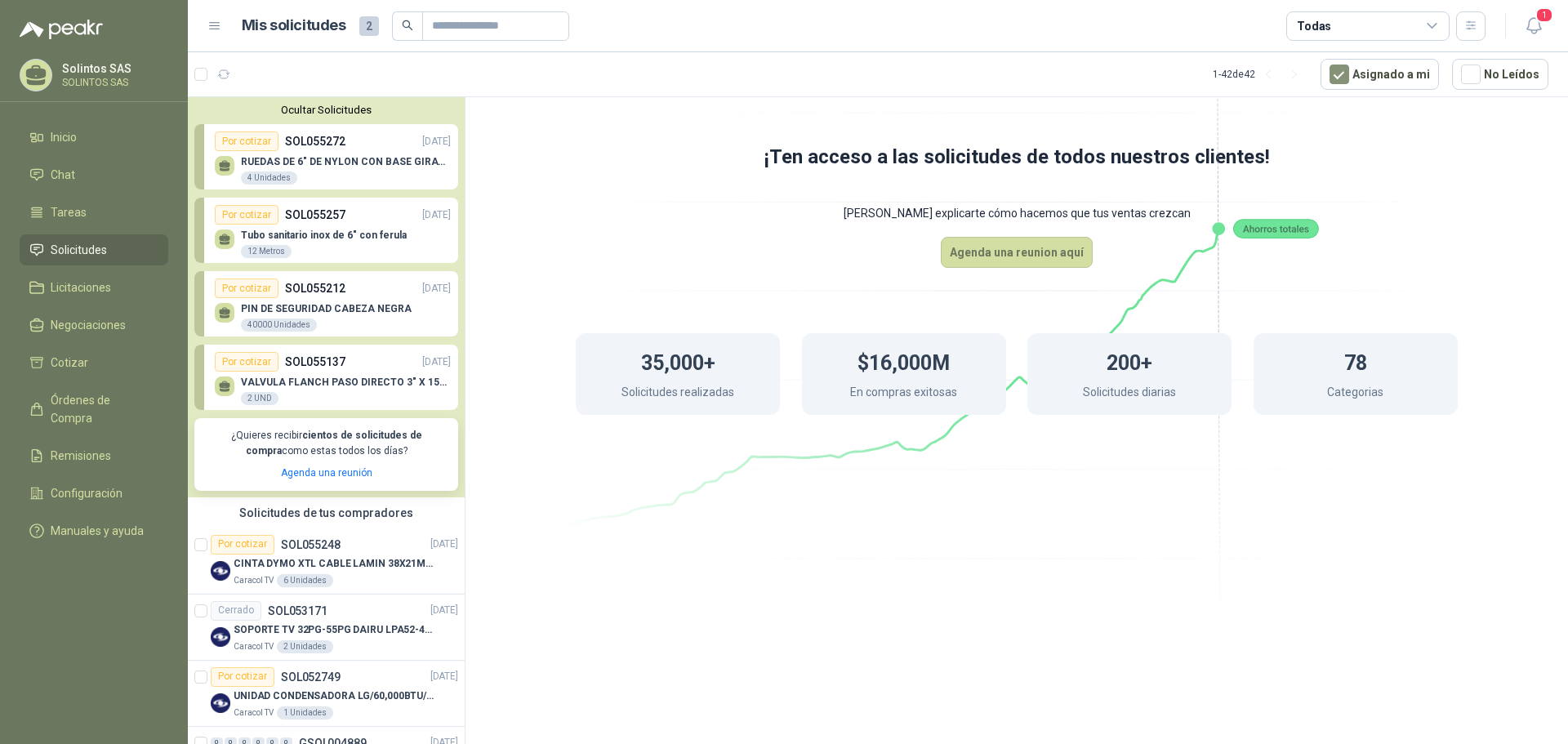
click at [305, 251] on div "Tubo sanitario inox de 6" con ferula 12 Metros" at bounding box center [323, 244] width 166 height 29
click at [359, 230] on p "Tubo sanitario inox de 6" con ferula" at bounding box center [323, 235] width 166 height 11
click at [353, 296] on div "Por cotizar SOL055212 [DATE]" at bounding box center [332, 288] width 236 height 19
click at [330, 366] on p "SOL055137" at bounding box center [315, 361] width 61 height 18
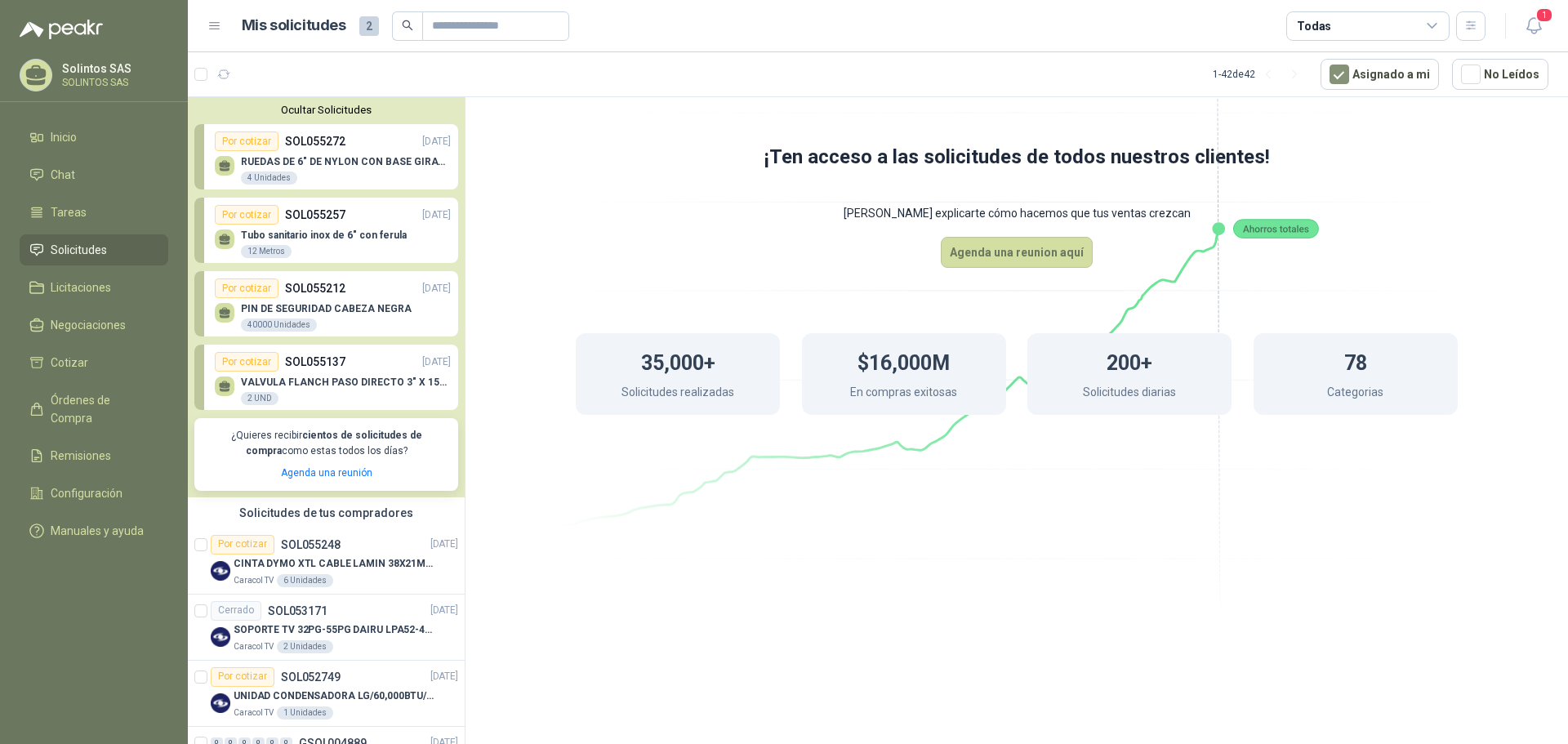
click at [330, 366] on p "SOL055137" at bounding box center [315, 361] width 61 height 18
click at [422, 294] on p "[DATE]" at bounding box center [436, 289] width 29 height 16
click at [388, 357] on div "Por cotizar SOL055137 [DATE]" at bounding box center [332, 361] width 236 height 19
click at [422, 296] on p "[DATE]" at bounding box center [436, 289] width 29 height 16
click at [392, 364] on div "Por cotizar SOL055137 [DATE]" at bounding box center [332, 361] width 236 height 19
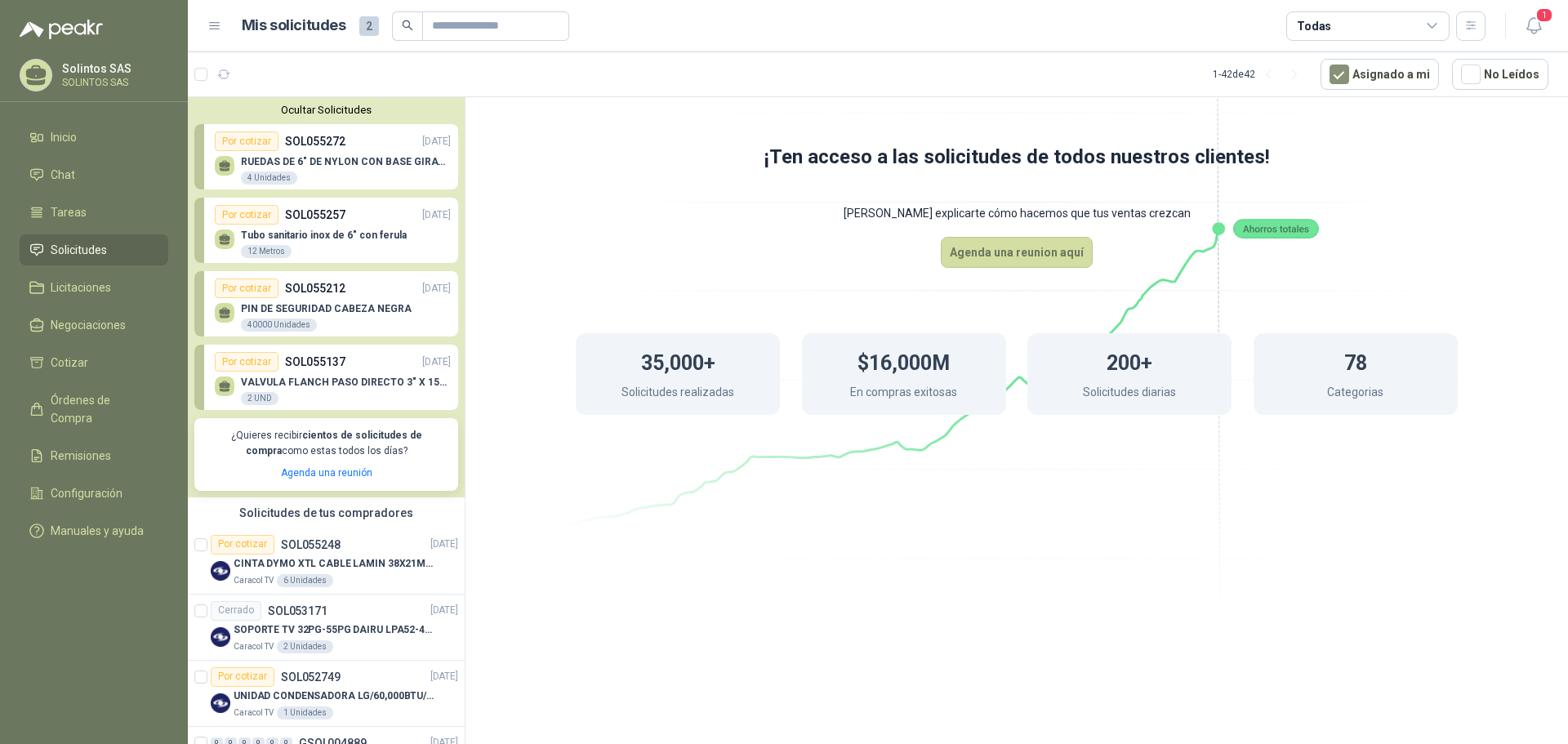
click at [445, 282] on div "Ocultar Solicitudes Por cotizar SOL055272 [DATE] RUEDAS DE 6" DE NYLON CON BASE…" at bounding box center [326, 297] width 277 height 400
click at [318, 591] on article "Por cotizar SOL055248 [DATE] CINTA DYMO XTL CABLE LAMIN 38X21MMBLANCO Caracol T…" at bounding box center [326, 561] width 277 height 66
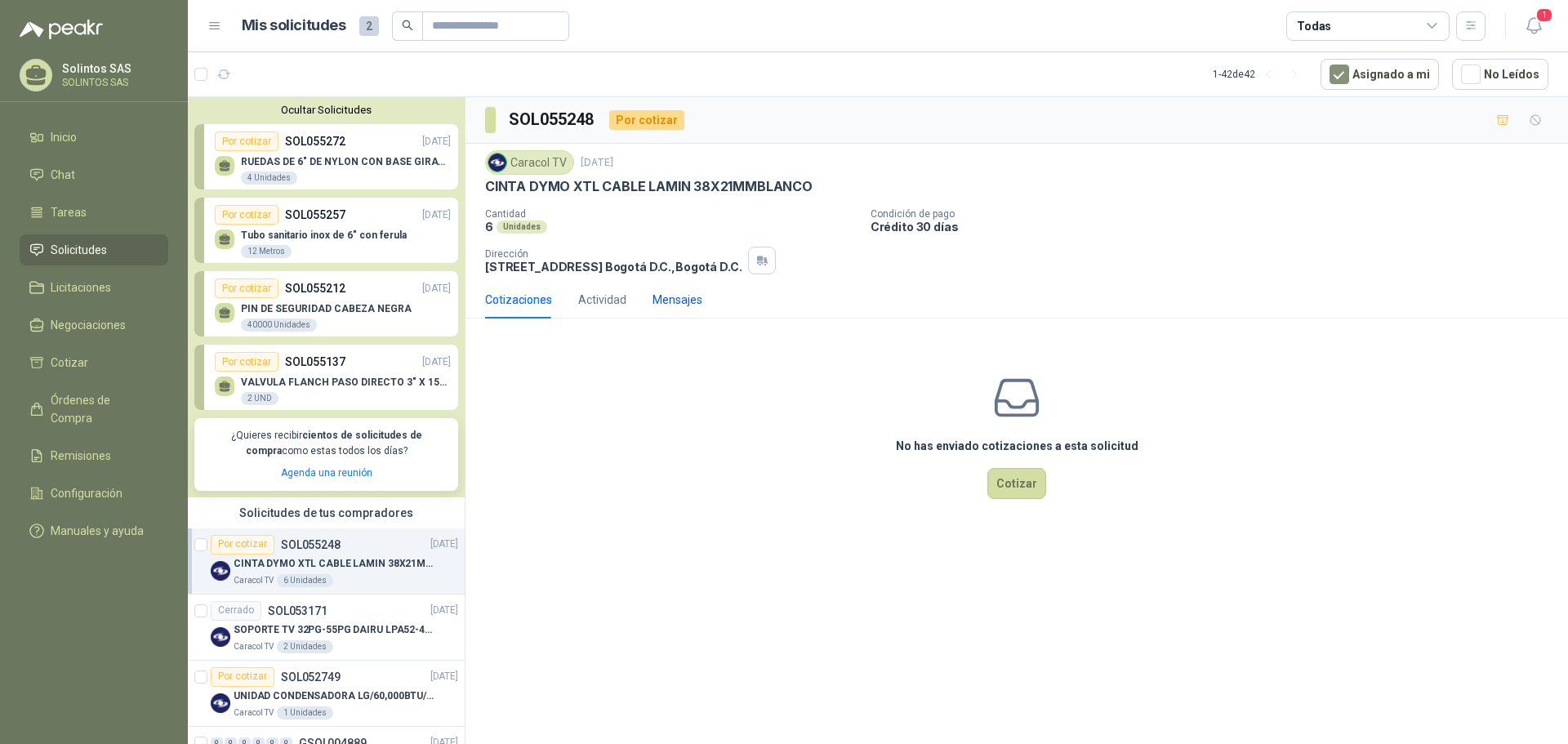
click at [674, 297] on div "Mensajes" at bounding box center [677, 300] width 50 height 18
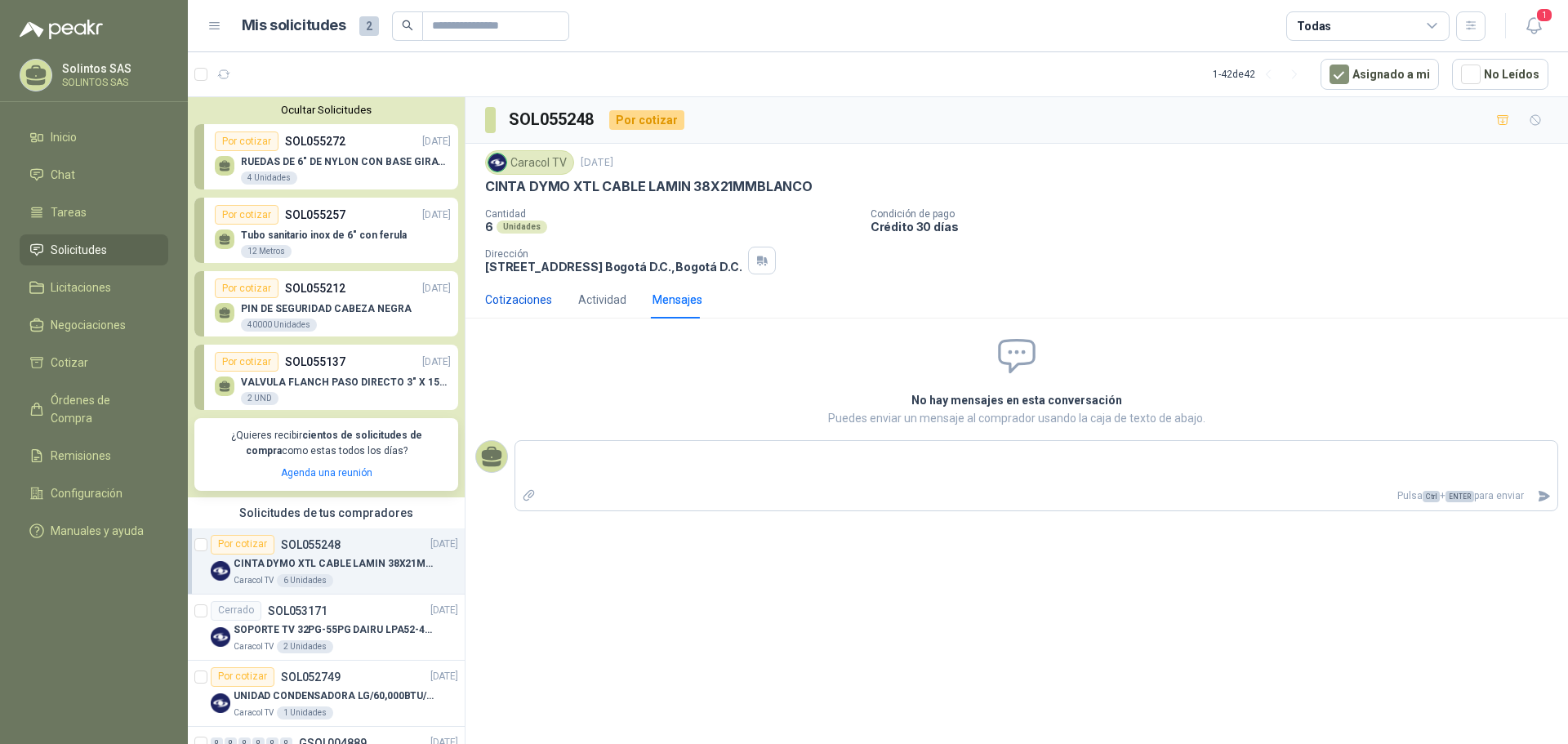
click at [501, 299] on div "Cotizaciones" at bounding box center [519, 300] width 67 height 18
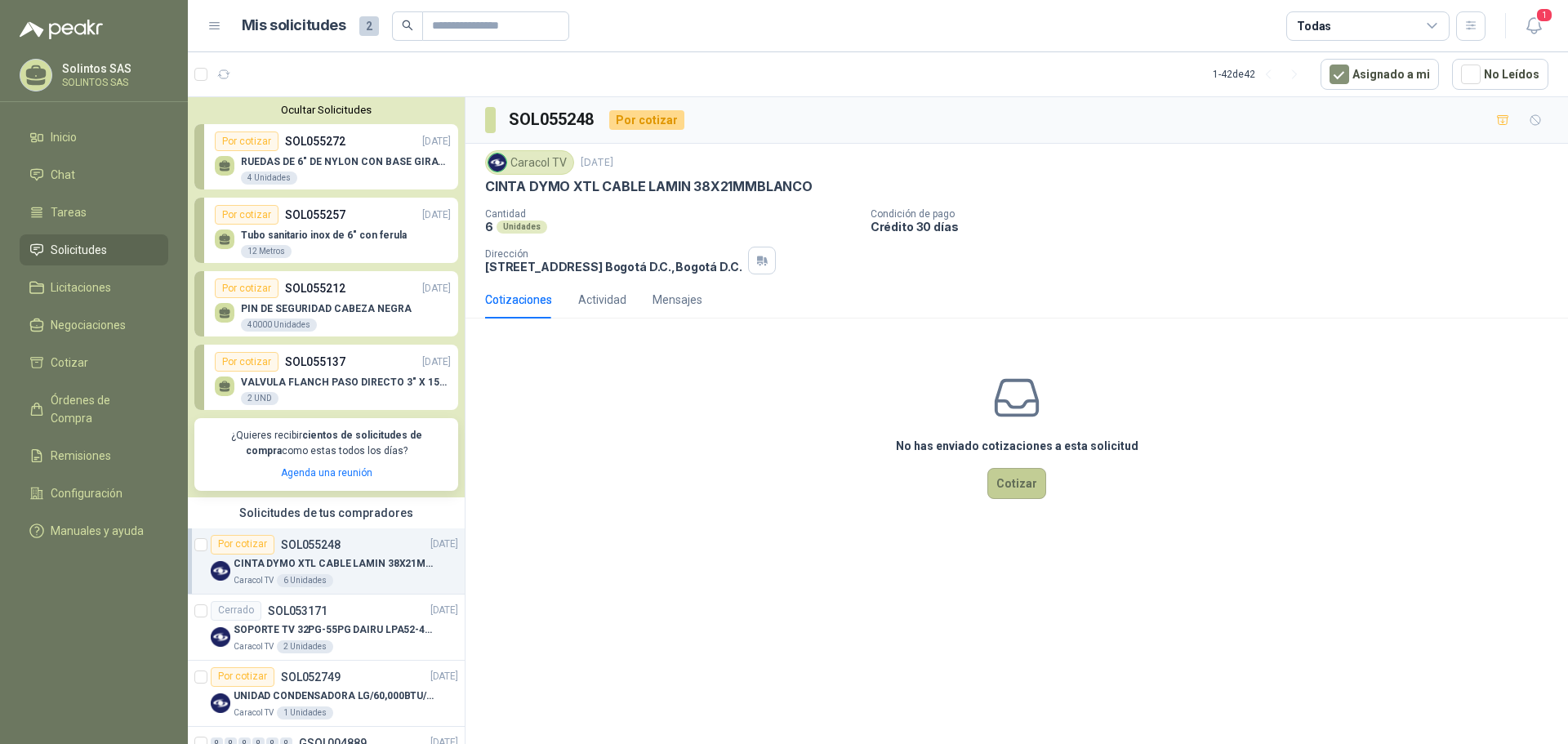
click at [1030, 488] on button "Cotizar" at bounding box center [1016, 483] width 59 height 31
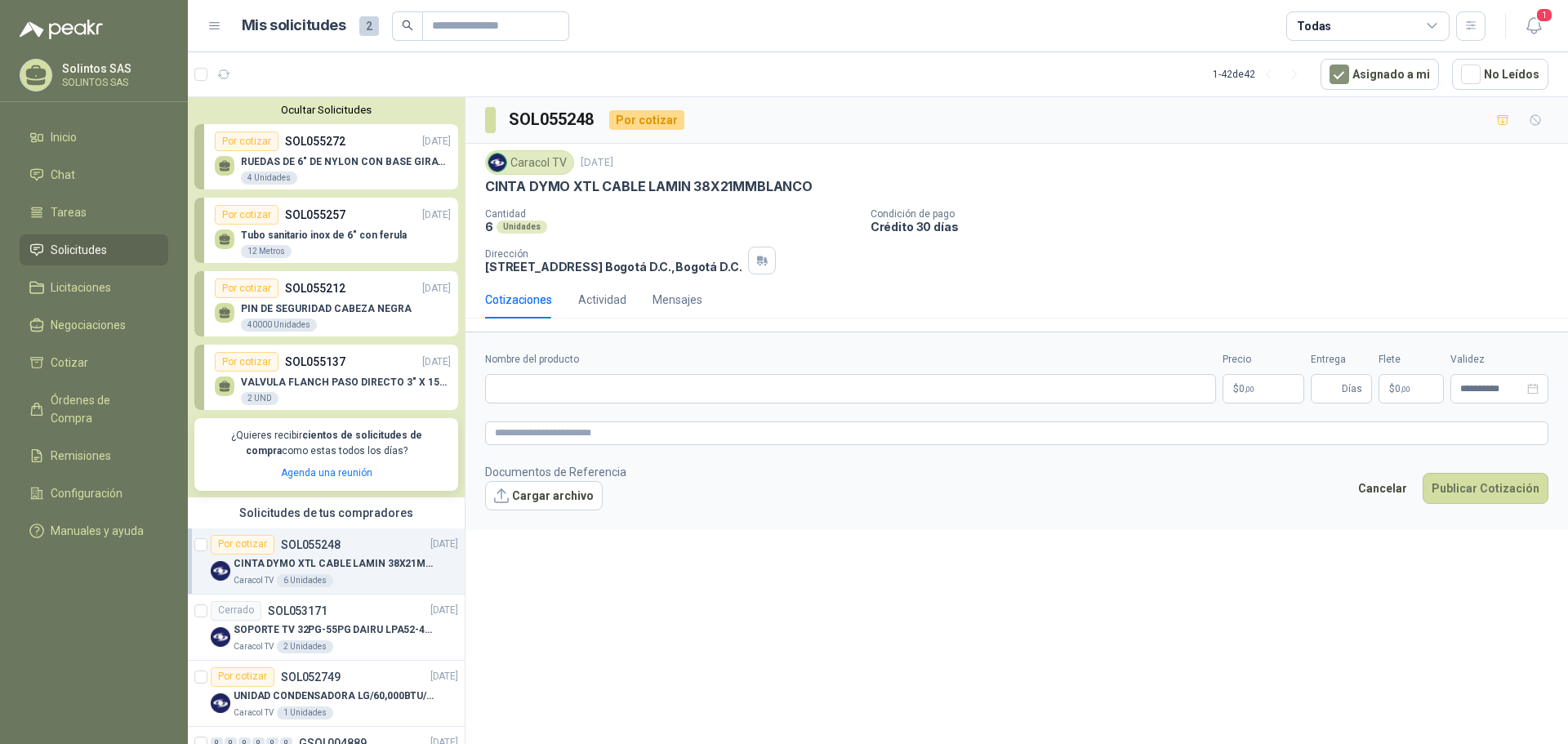
click at [1274, 389] on p "$ 0 ,00" at bounding box center [1263, 389] width 82 height 29
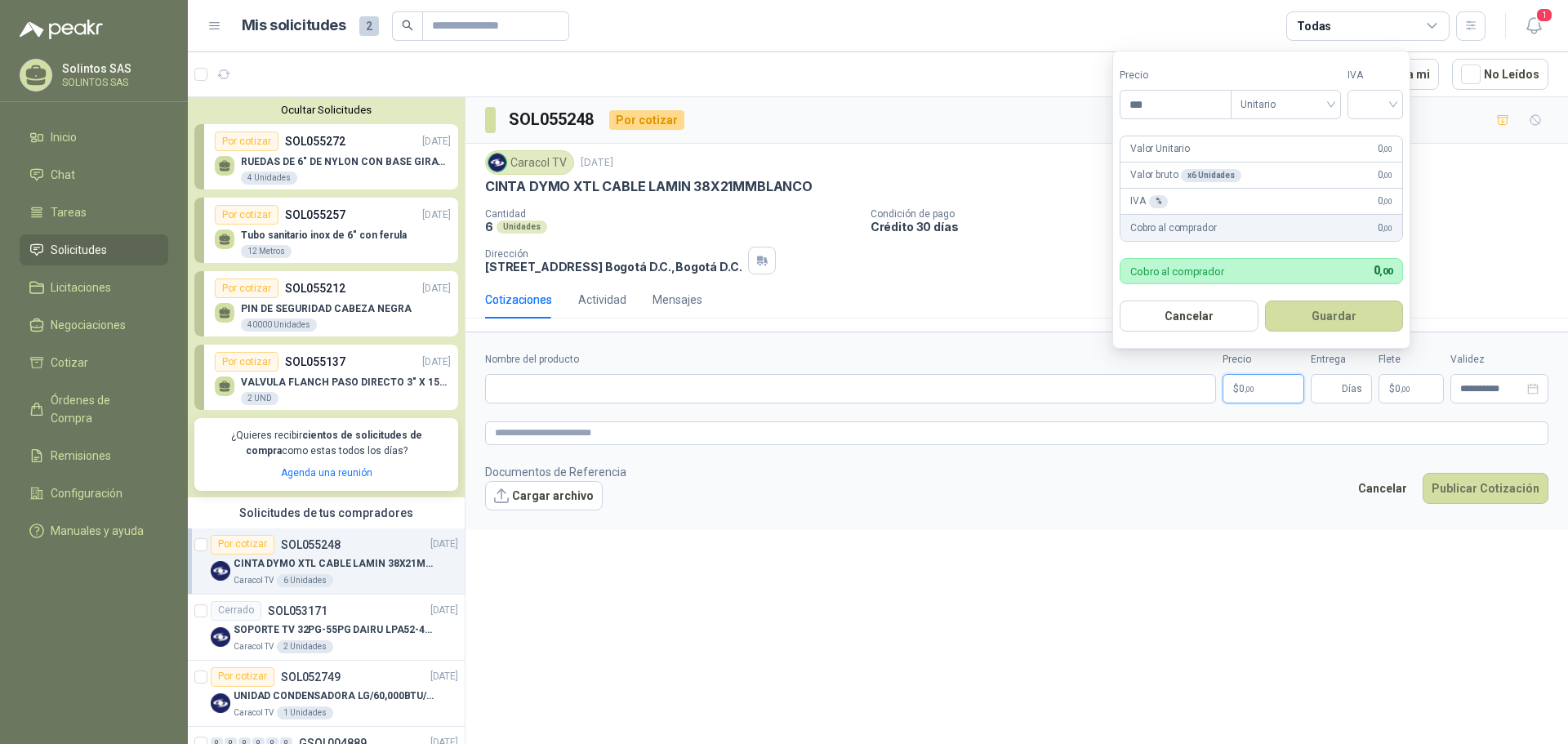
click at [1252, 562] on div "**********" at bounding box center [1017, 424] width 1102 height 653
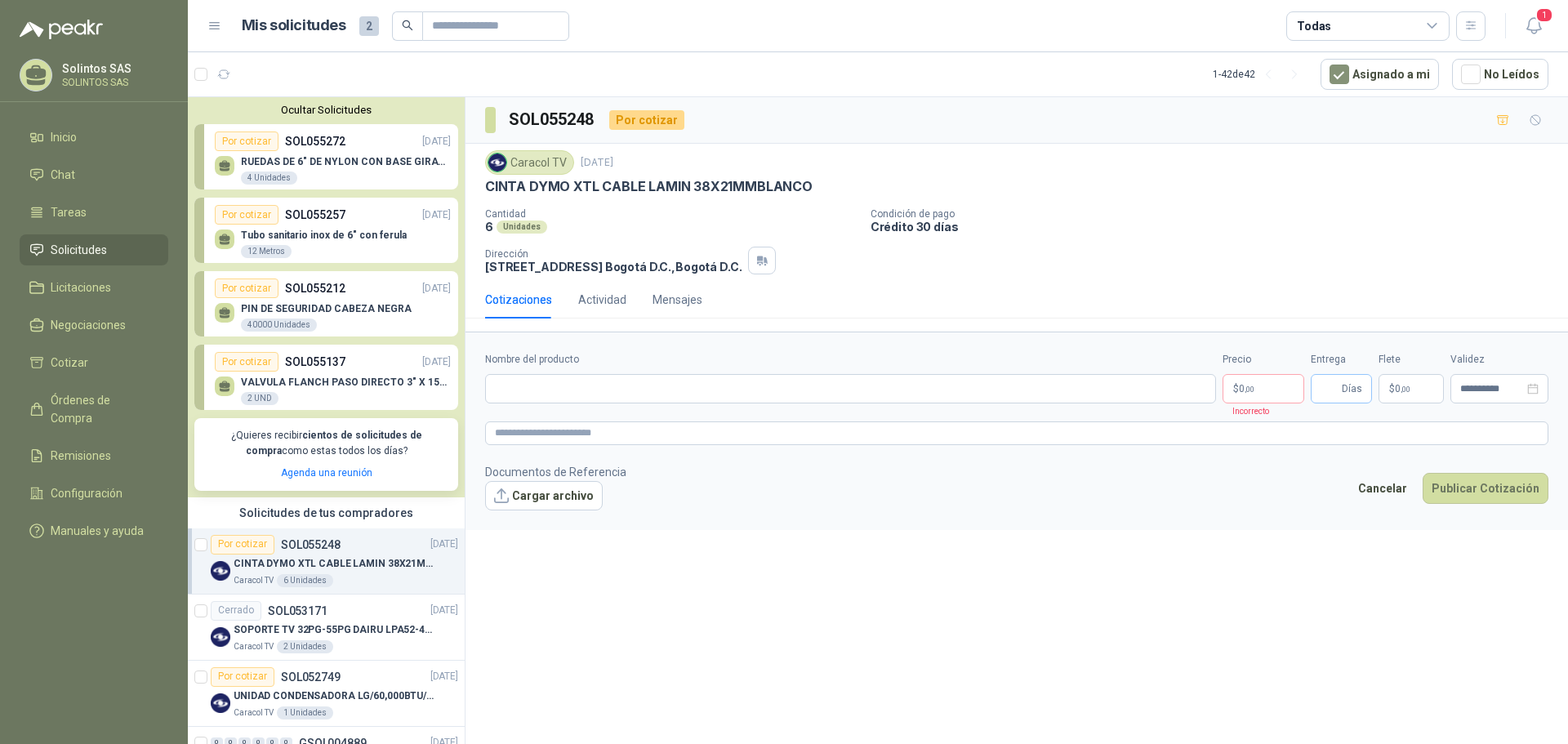
click at [1319, 389] on span "Días" at bounding box center [1341, 389] width 62 height 29
click at [1328, 395] on input "Entrega" at bounding box center [1329, 389] width 18 height 28
click at [1332, 395] on input "Entrega" at bounding box center [1329, 389] width 18 height 28
click at [1397, 388] on span "0 ,00" at bounding box center [1403, 389] width 16 height 10
click at [1429, 405] on form "**********" at bounding box center [1017, 430] width 1102 height 198
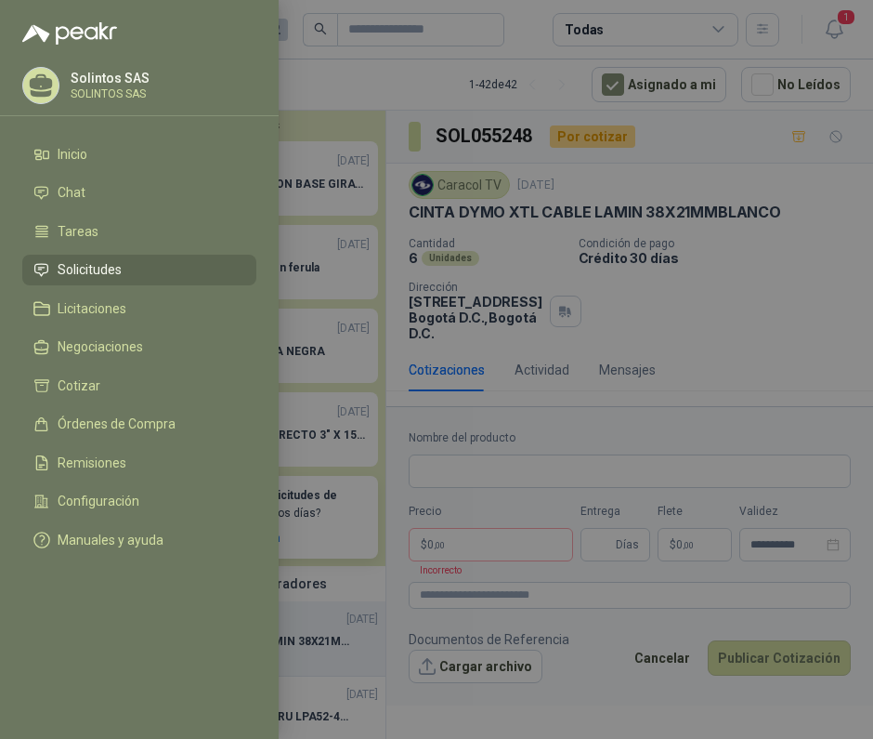
click at [379, 202] on div at bounding box center [436, 369] width 873 height 739
